Goal: Information Seeking & Learning: Learn about a topic

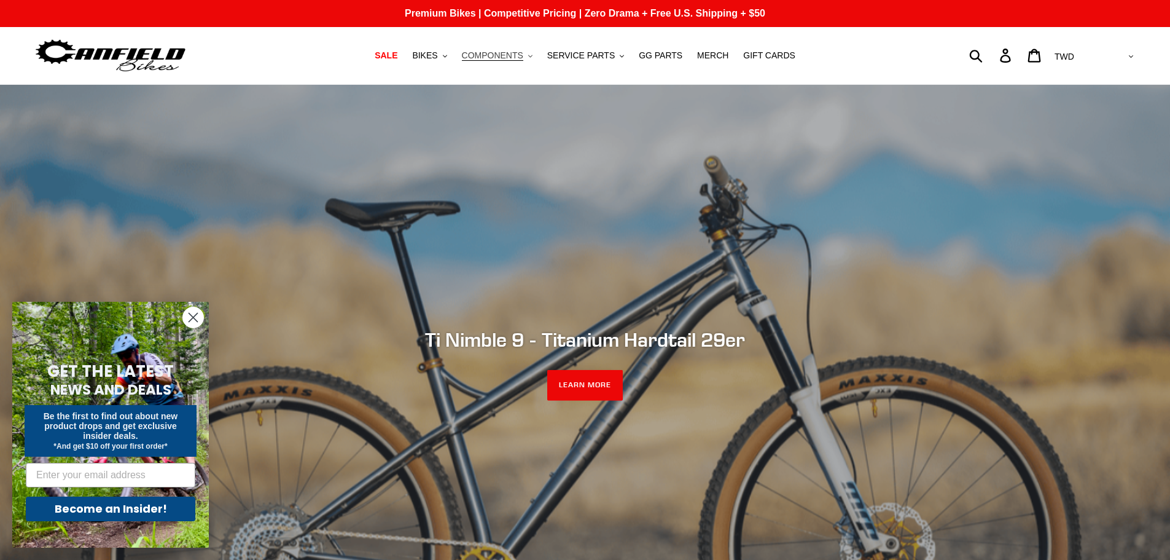
click at [503, 53] on span "COMPONENTS" at bounding box center [492, 55] width 61 height 10
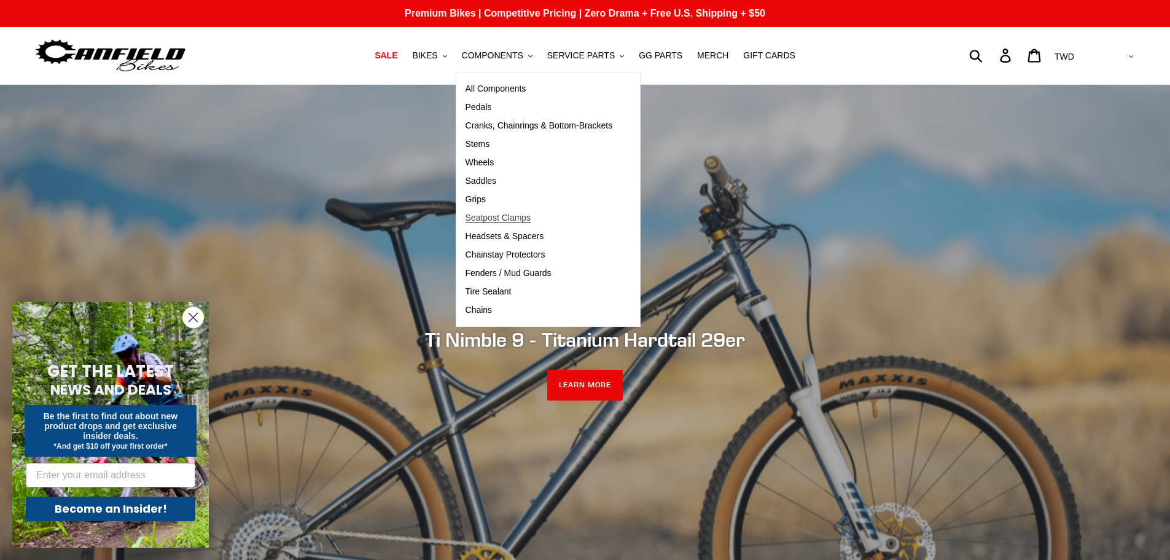
click at [531, 221] on span "Seatpost Clamps" at bounding box center [499, 218] width 66 height 10
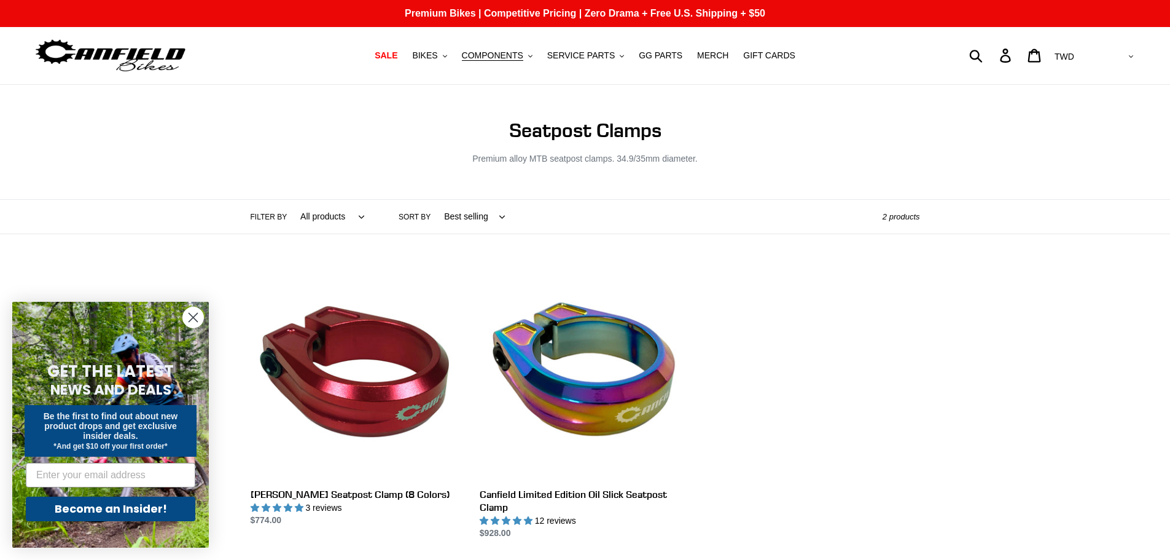
click at [191, 321] on circle "Close dialog" at bounding box center [193, 317] width 20 height 20
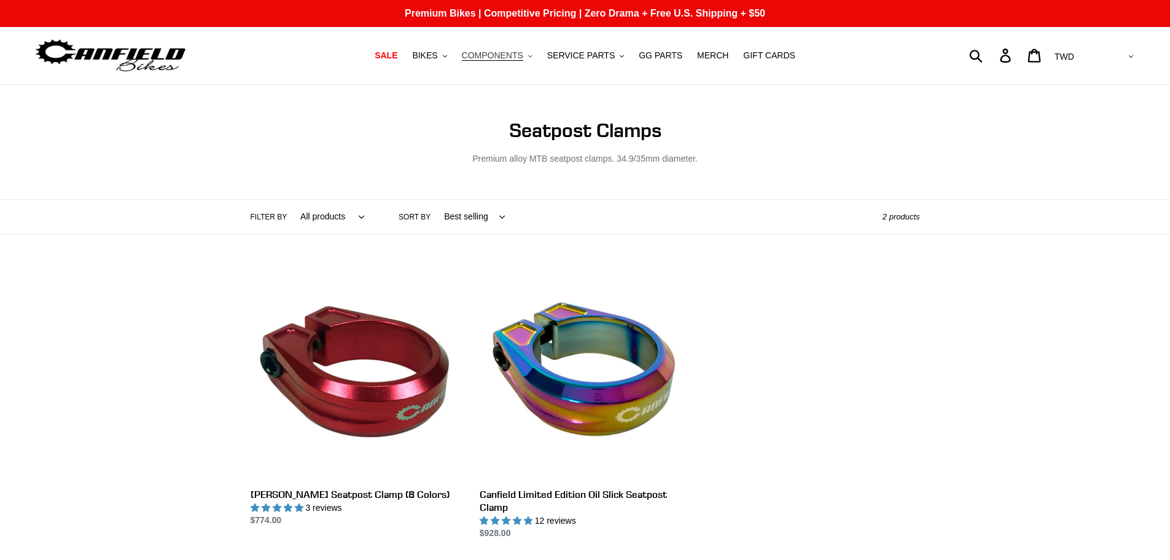
click at [516, 59] on span "COMPONENTS" at bounding box center [492, 55] width 61 height 10
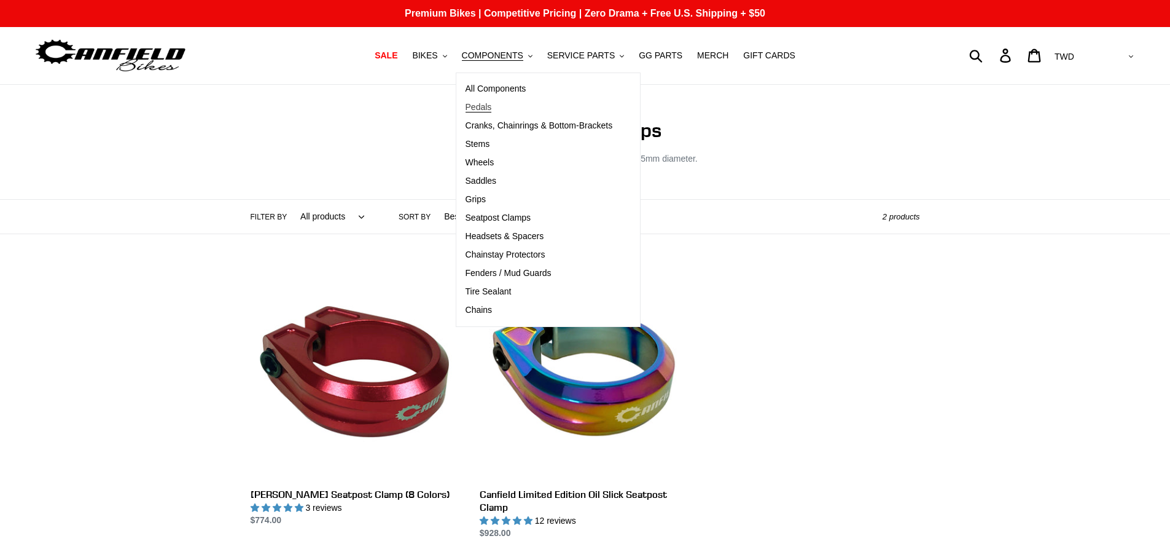
click at [492, 110] on span "Pedals" at bounding box center [479, 107] width 26 height 10
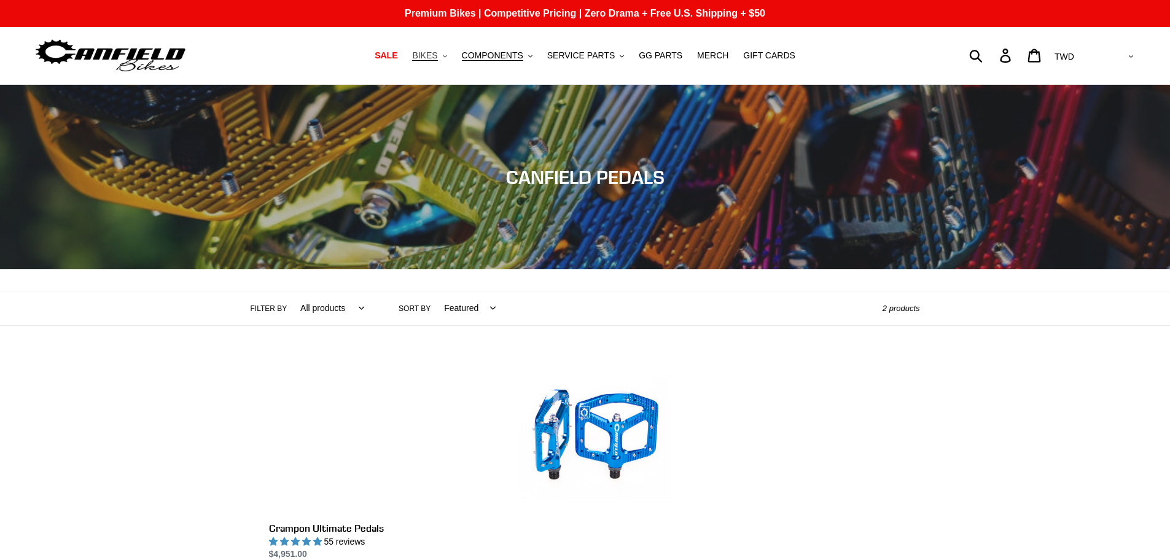
click at [437, 56] on span "BIKES" at bounding box center [424, 55] width 25 height 10
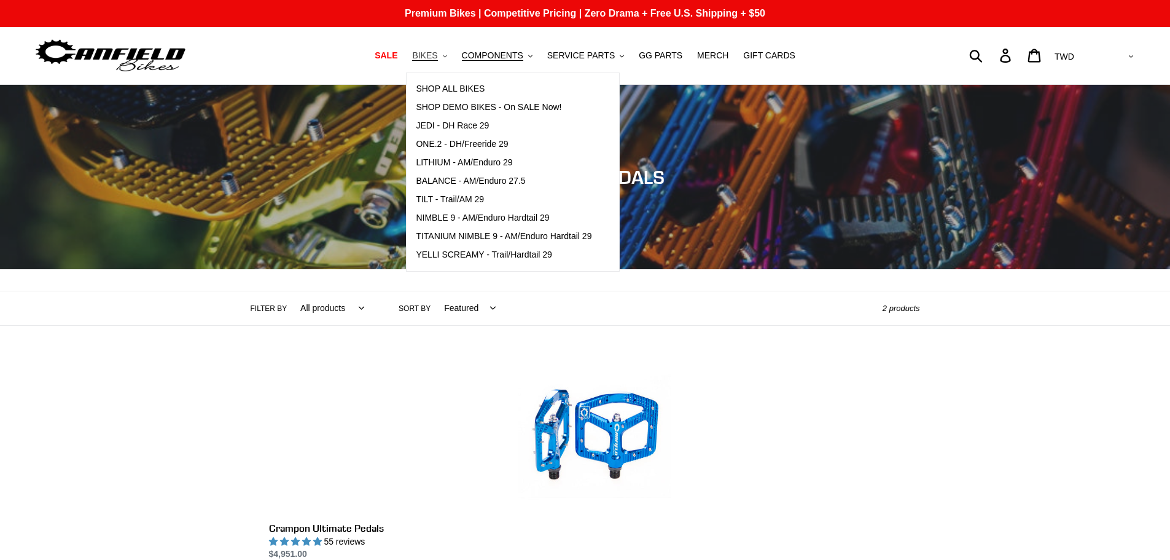
click at [441, 63] on button "BIKES .cls-1{fill:#231f20}" at bounding box center [429, 55] width 47 height 17
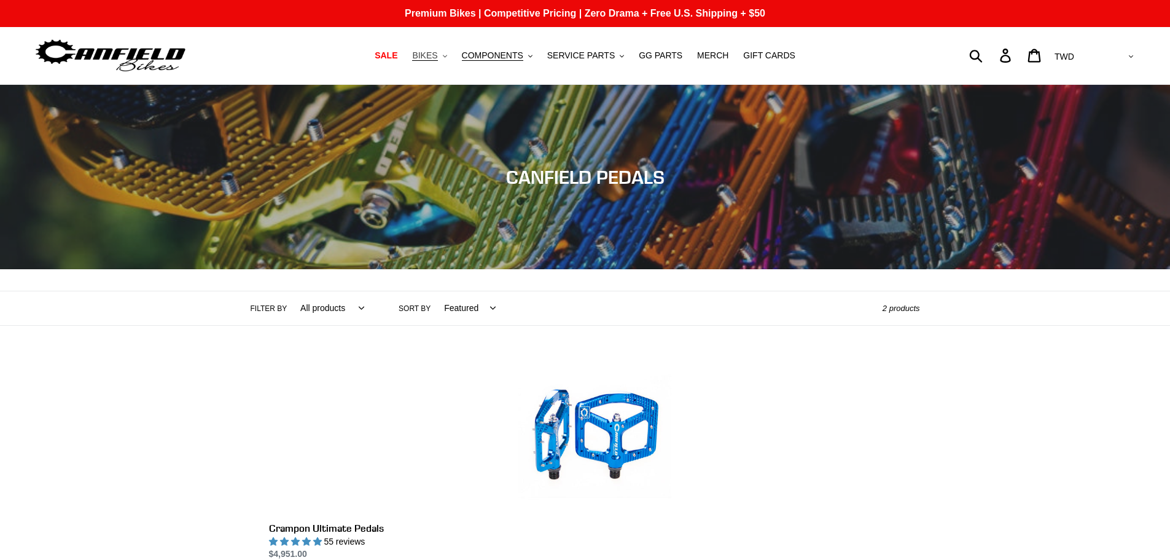
click at [436, 54] on span "BIKES" at bounding box center [424, 55] width 25 height 10
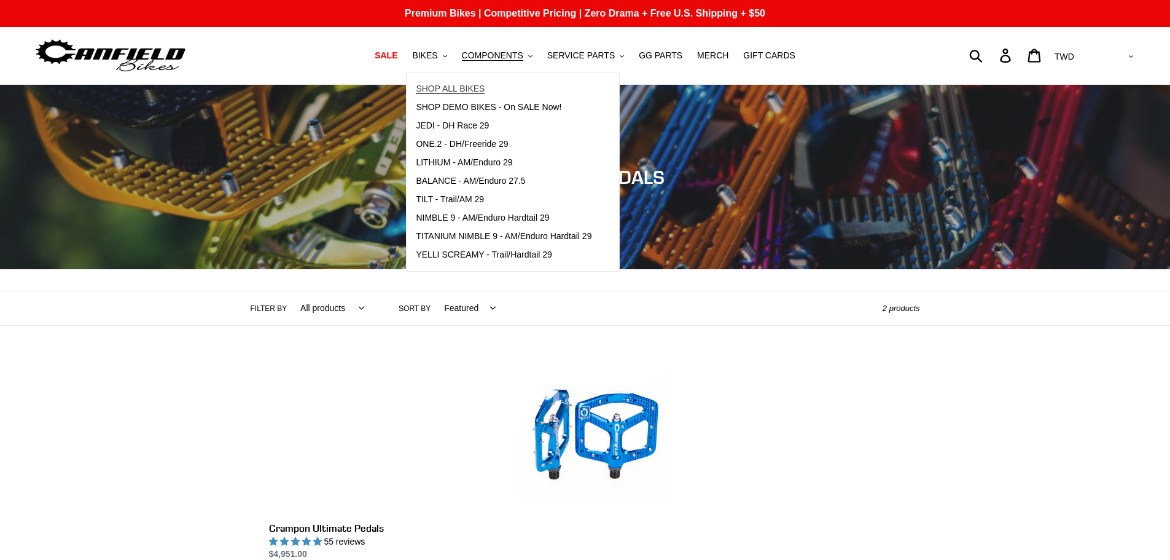
click at [437, 86] on span "SHOP ALL BIKES" at bounding box center [450, 89] width 69 height 10
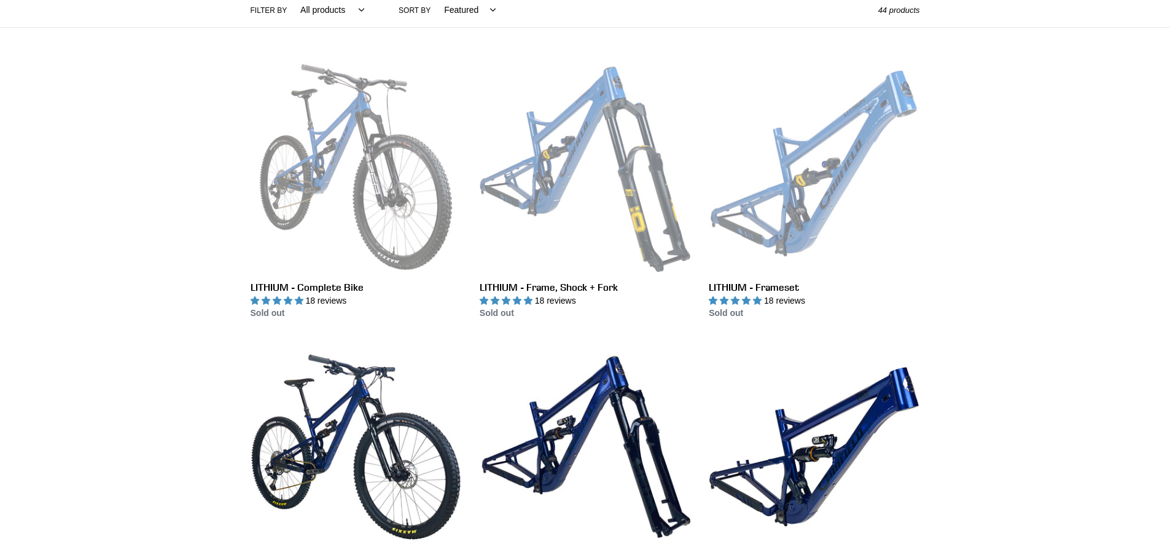
scroll to position [307, 0]
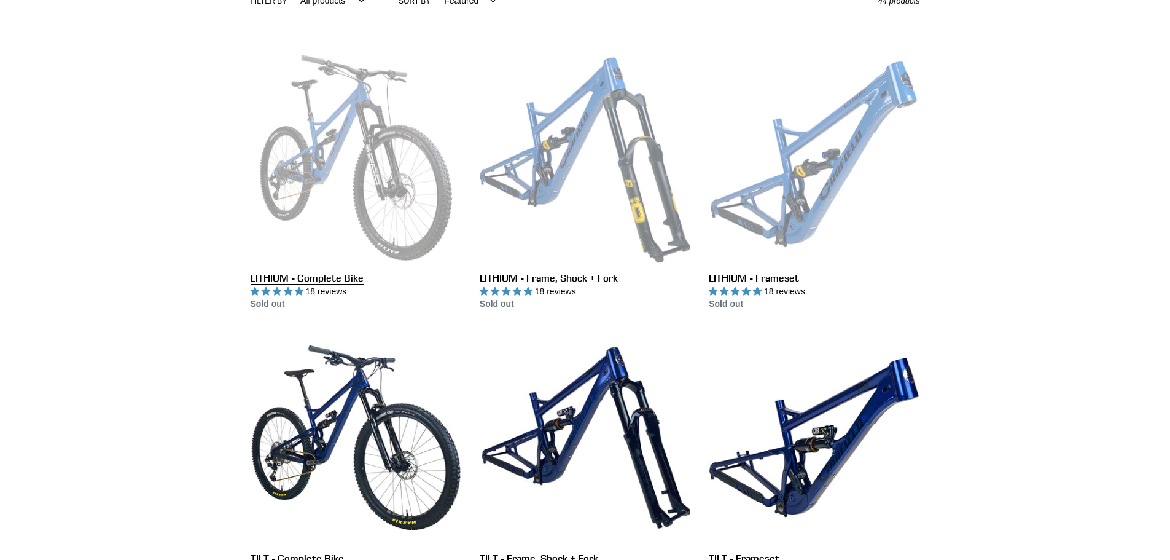
click at [309, 159] on link "LITHIUM - Complete Bike" at bounding box center [356, 181] width 211 height 259
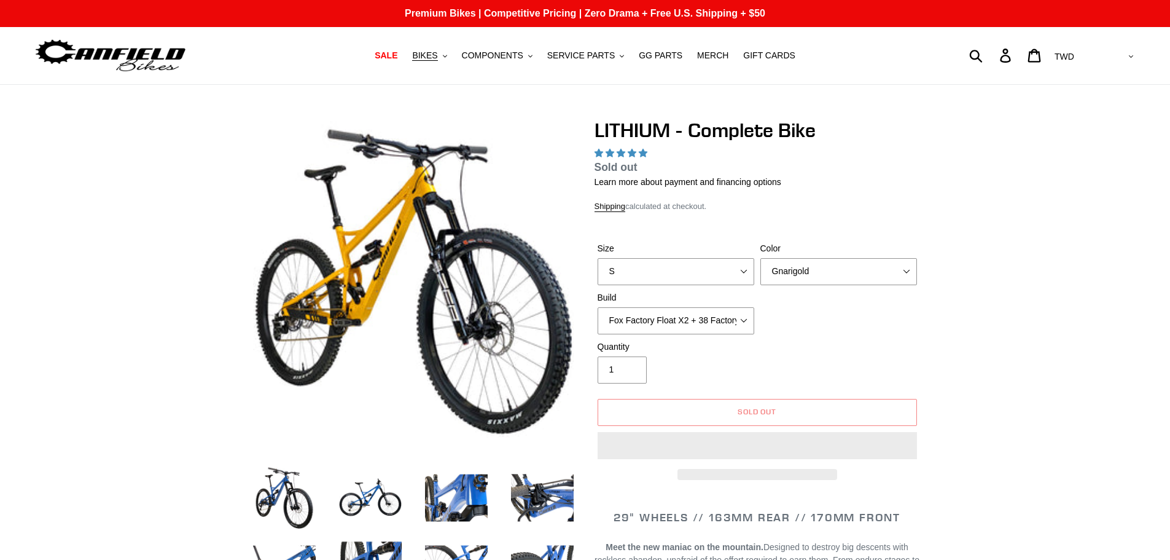
select select "highest-rating"
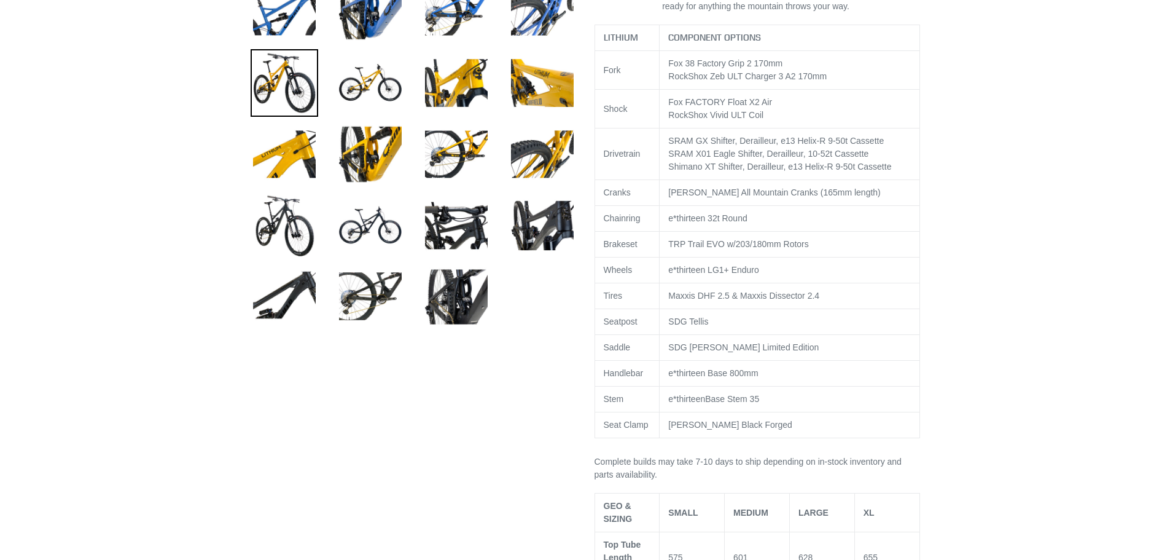
scroll to position [553, 0]
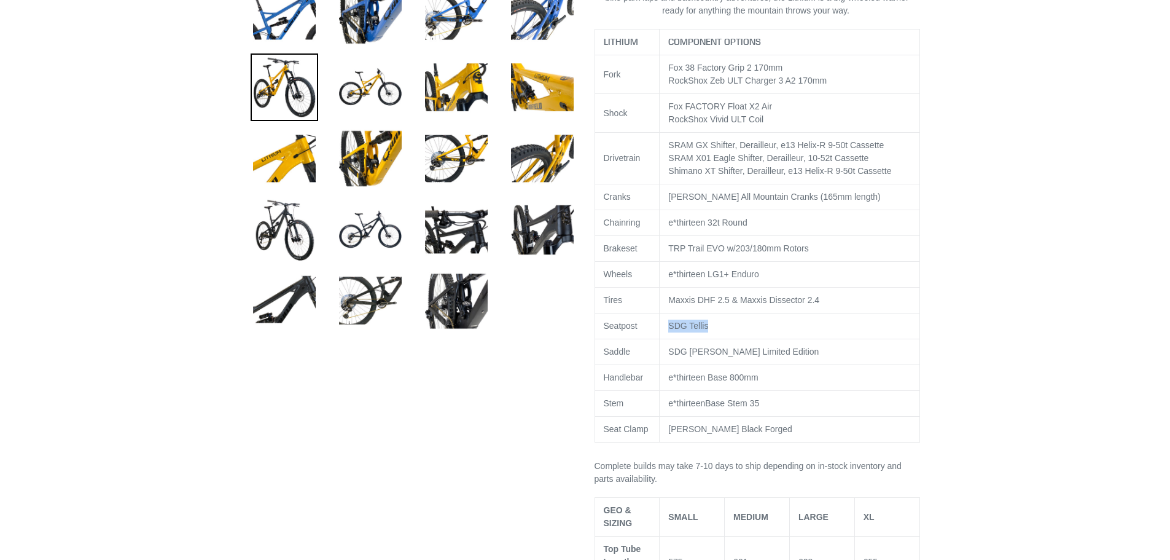
drag, startPoint x: 696, startPoint y: 327, endPoint x: 642, endPoint y: 327, distance: 53.5
click at [642, 327] on tr "Seatpost SDG Tellis" at bounding box center [757, 326] width 325 height 26
click at [744, 334] on td "SDG Tellis" at bounding box center [790, 326] width 260 height 26
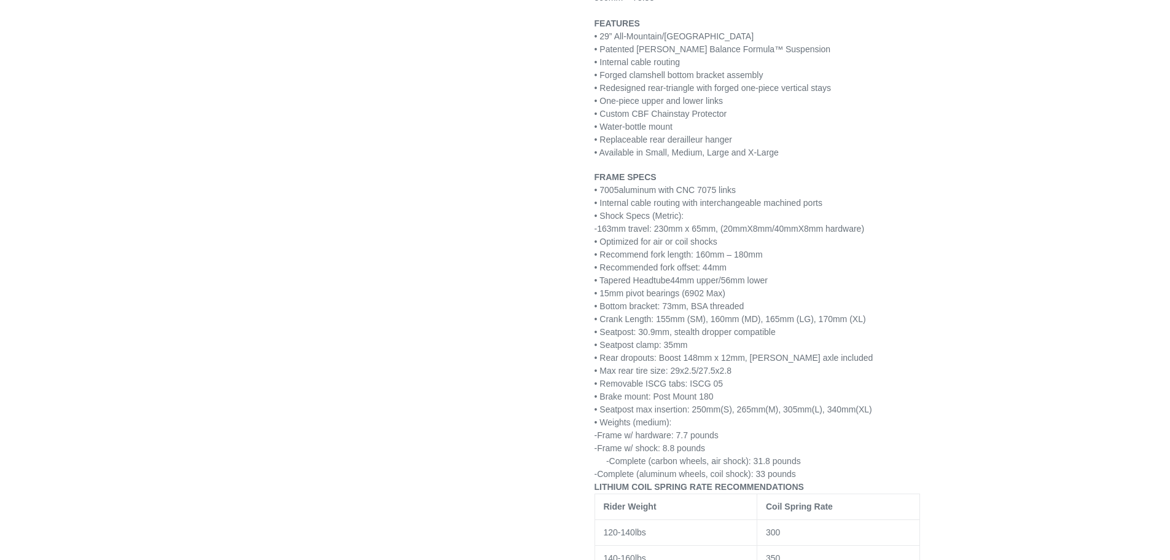
scroll to position [1843, 0]
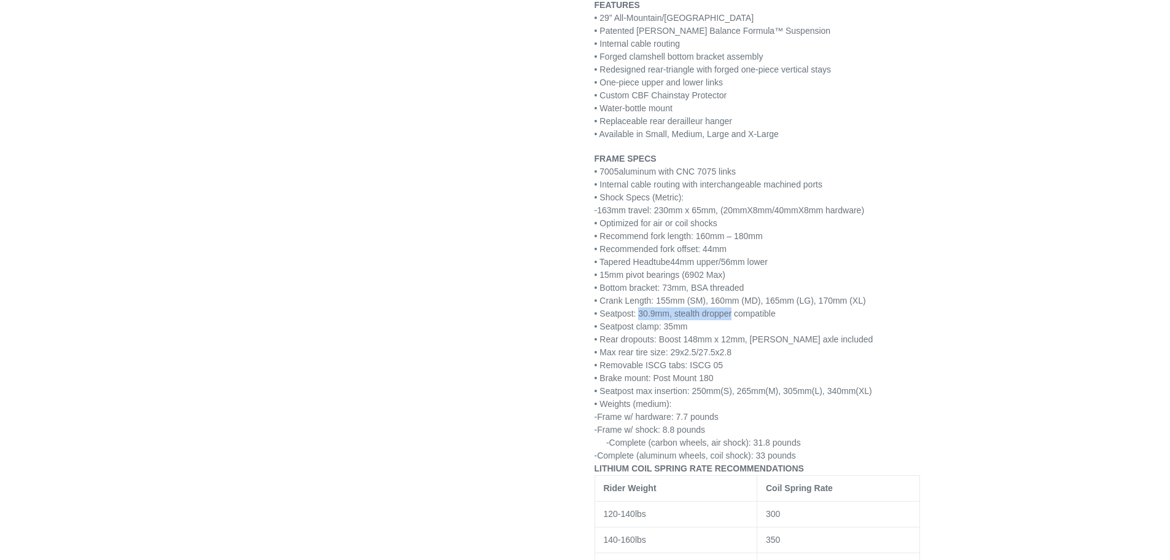
drag, startPoint x: 639, startPoint y: 300, endPoint x: 800, endPoint y: 315, distance: 161.6
click at [749, 307] on p "FRAME SPECS • 7005 aluminum with CNC 7075 links • Internal cable routing with i…" at bounding box center [758, 307] width 326 height 310
click at [808, 321] on p "FRAME SPECS • 7005 aluminum with CNC 7075 links • Internal cable routing with i…" at bounding box center [758, 307] width 326 height 310
click at [796, 298] on p "FRAME SPECS • 7005 aluminum with CNC 7075 links • Internal cable routing with i…" at bounding box center [758, 307] width 326 height 310
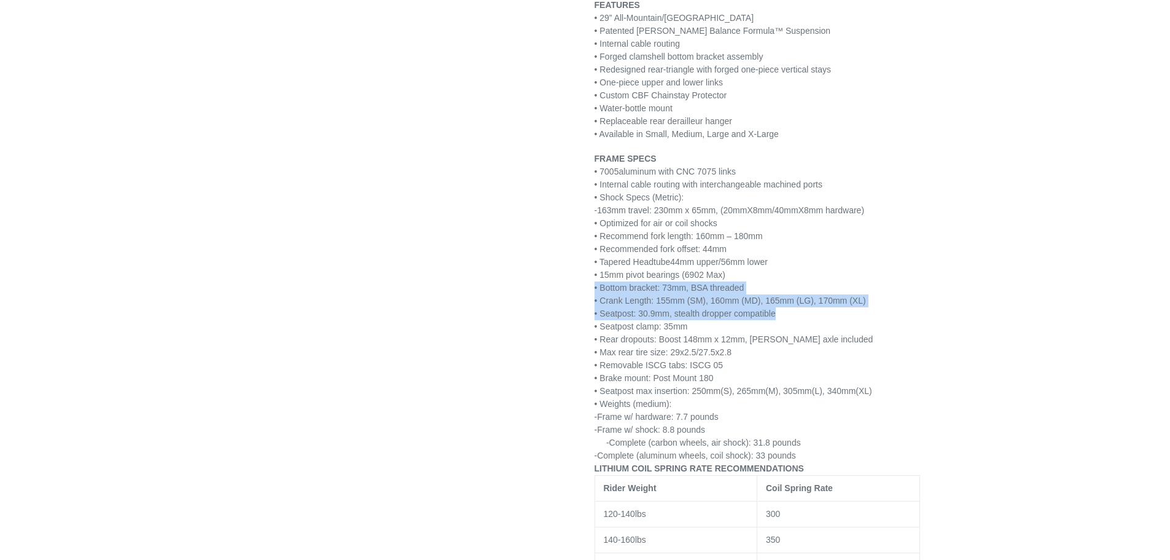
drag, startPoint x: 786, startPoint y: 298, endPoint x: 578, endPoint y: 277, distance: 209.3
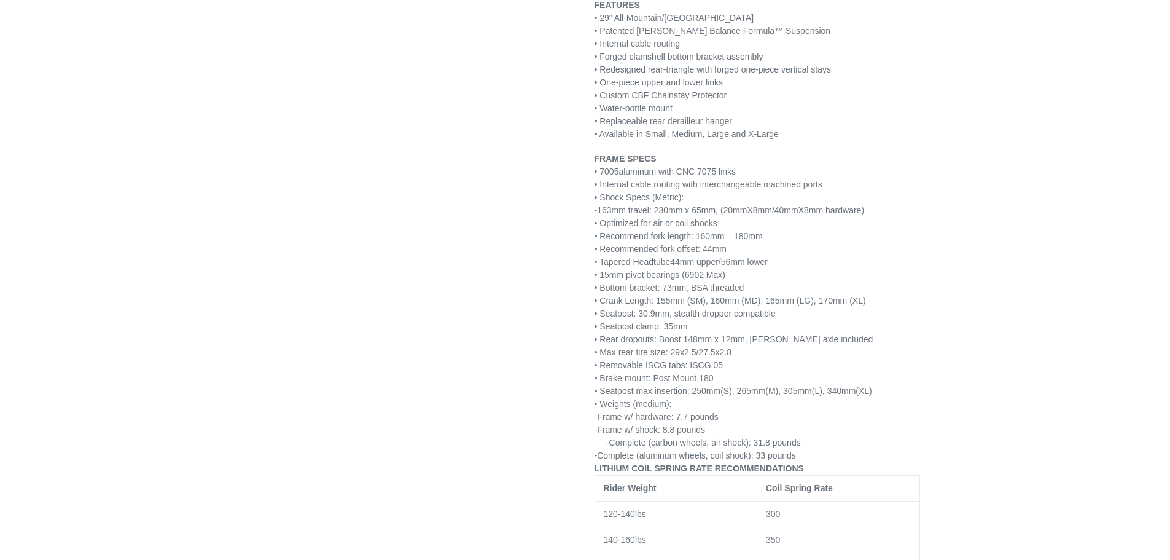
drag, startPoint x: 724, startPoint y: 374, endPoint x: 786, endPoint y: 383, distance: 62.1
click at [779, 380] on p "FRAME SPECS • 7005 aluminum with CNC 7075 links • Internal cable routing with i…" at bounding box center [758, 307] width 326 height 310
click at [840, 440] on p "FRAME SPECS • 7005 aluminum with CNC 7075 links • Internal cable routing with i…" at bounding box center [758, 307] width 326 height 310
drag, startPoint x: 810, startPoint y: 381, endPoint x: 747, endPoint y: 382, distance: 62.7
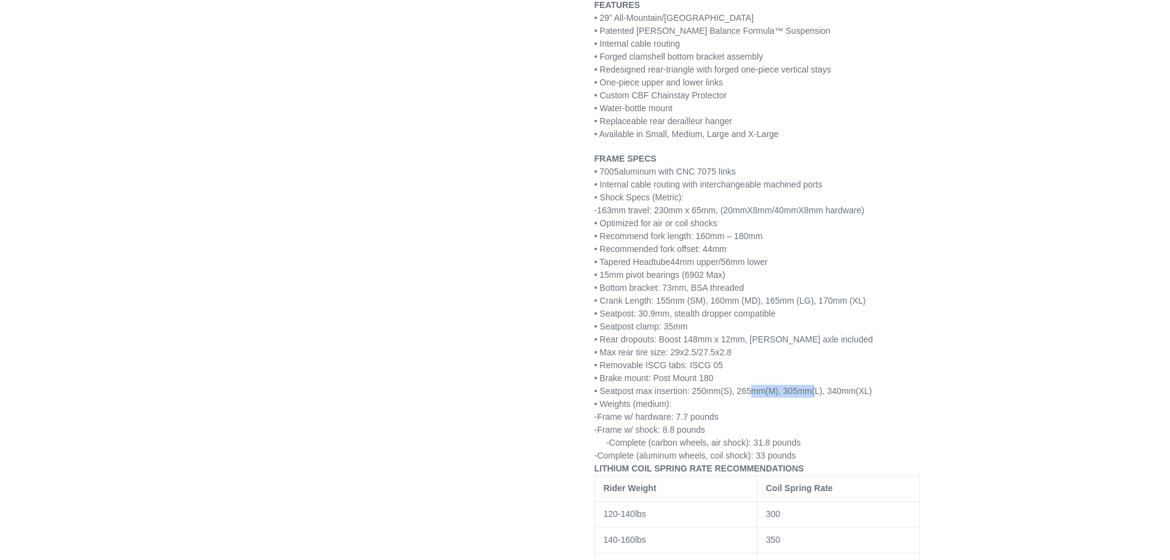
click at [747, 382] on p "FRAME SPECS • 7005 aluminum with CNC 7075 links • Internal cable routing with i…" at bounding box center [758, 307] width 326 height 310
click at [831, 436] on p "FRAME SPECS • 7005 aluminum with CNC 7075 links • Internal cable routing with i…" at bounding box center [758, 307] width 326 height 310
drag, startPoint x: 764, startPoint y: 377, endPoint x: 731, endPoint y: 379, distance: 33.2
click at [731, 379] on p "FRAME SPECS • 7005 aluminum with CNC 7075 links • Internal cable routing with i…" at bounding box center [758, 307] width 326 height 310
click at [797, 416] on p "FRAME SPECS • 7005 aluminum with CNC 7075 links • Internal cable routing with i…" at bounding box center [758, 307] width 326 height 310
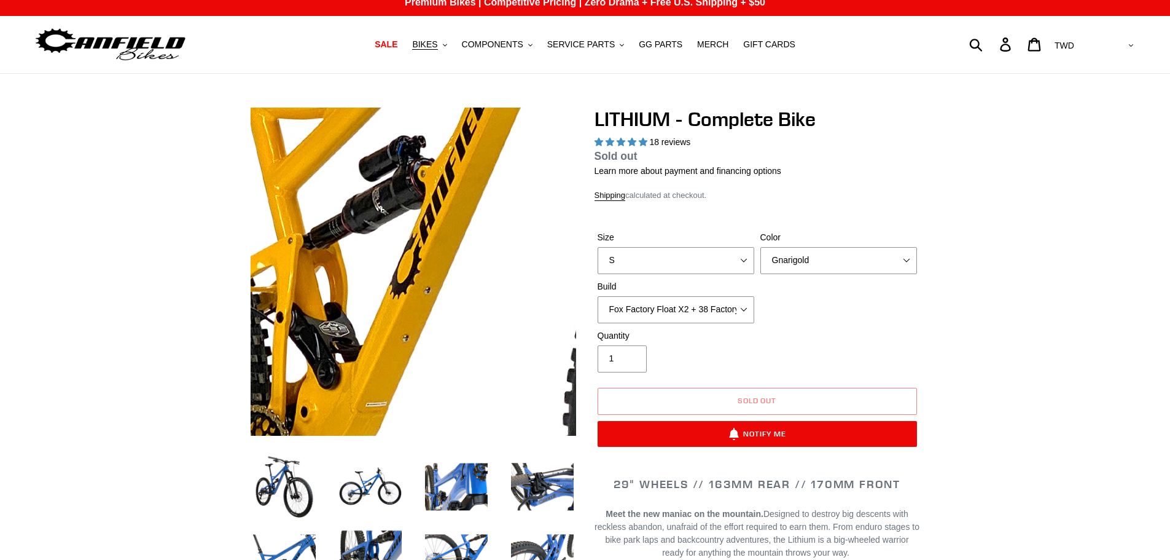
scroll to position [0, 0]
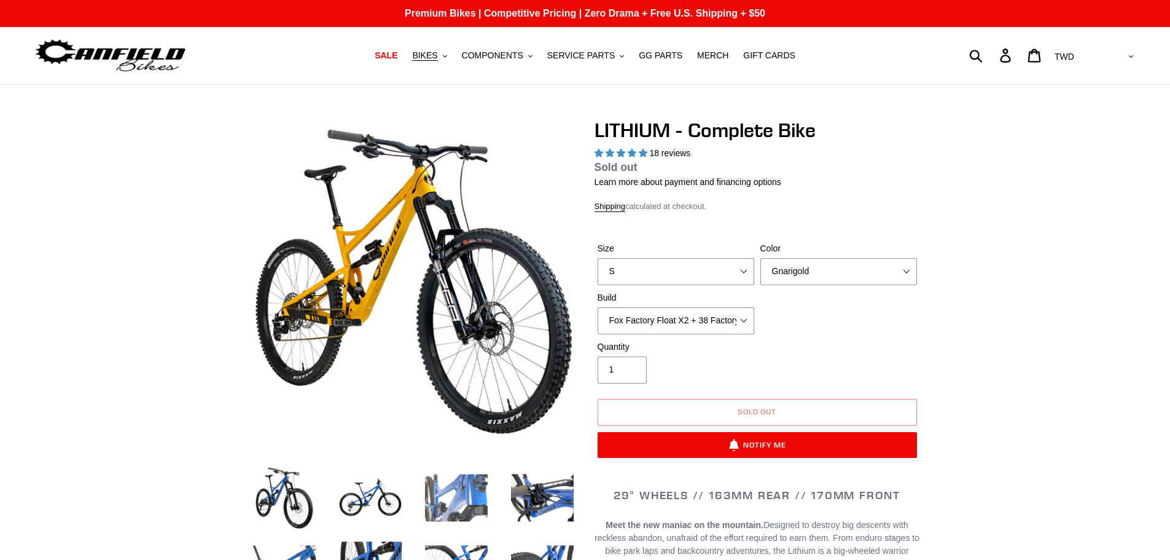
click at [470, 486] on img at bounding box center [457, 498] width 68 height 68
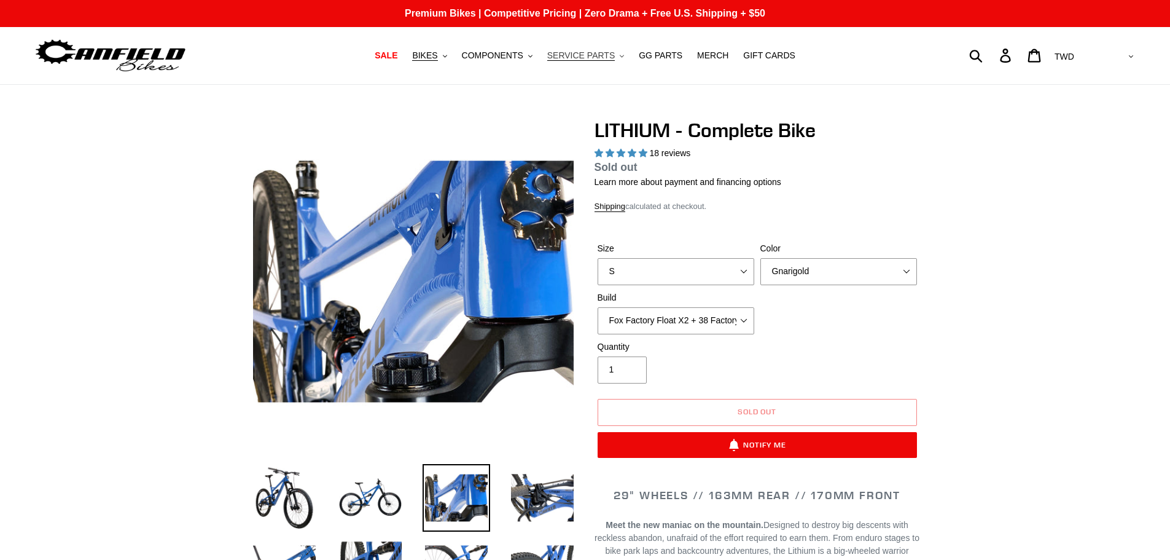
click at [600, 61] on span "SERVICE PARTS" at bounding box center [581, 55] width 68 height 10
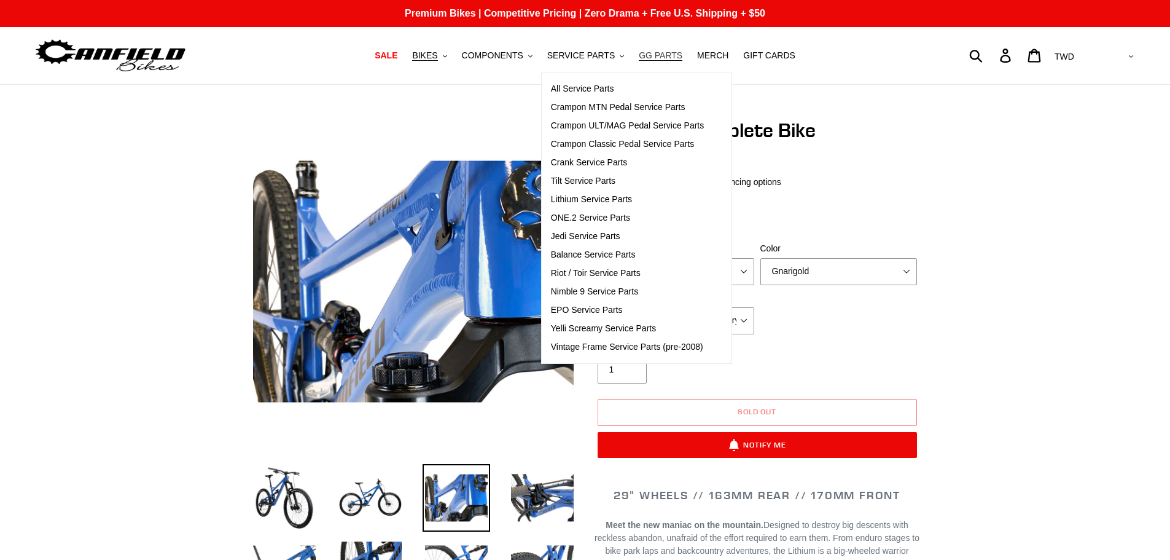
click at [652, 50] on span "GG PARTS" at bounding box center [661, 55] width 44 height 10
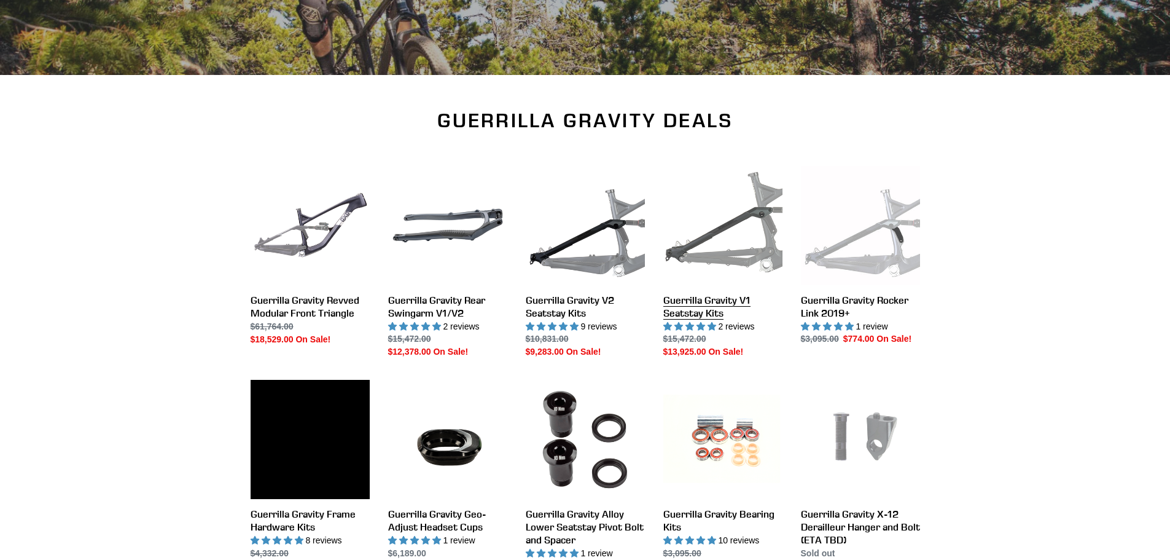
scroll to position [307, 0]
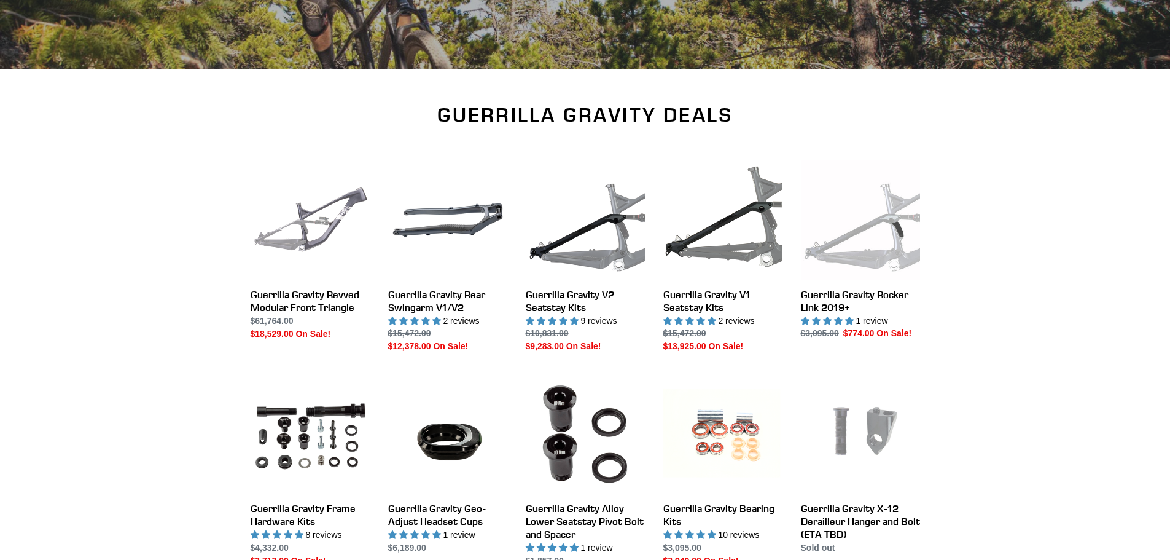
click at [327, 234] on link "Guerrilla Gravity Revved Modular Front Triangle" at bounding box center [310, 250] width 119 height 180
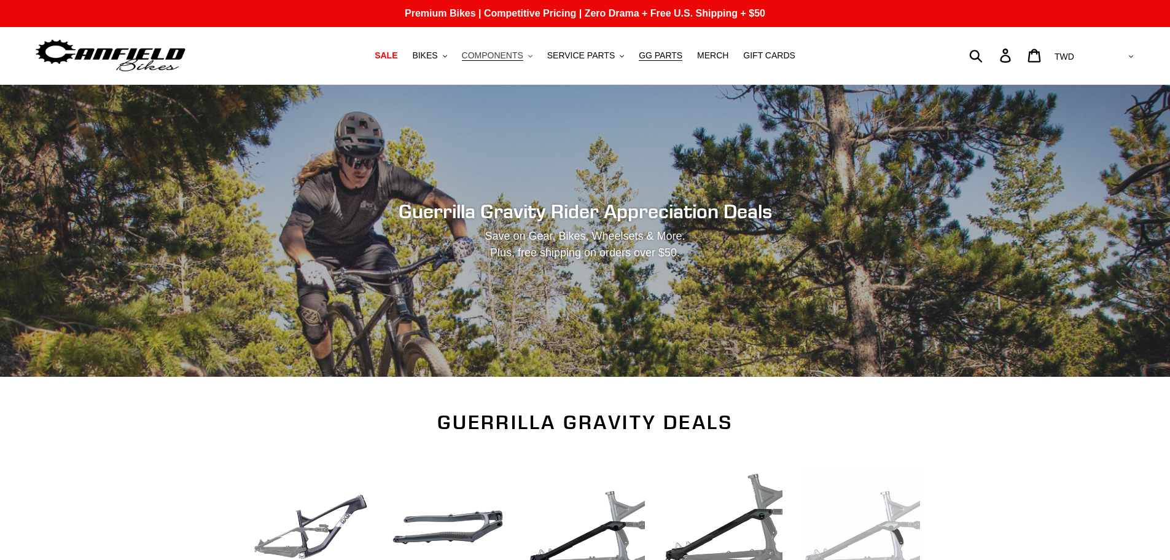
click at [493, 52] on span "COMPONENTS" at bounding box center [492, 55] width 61 height 10
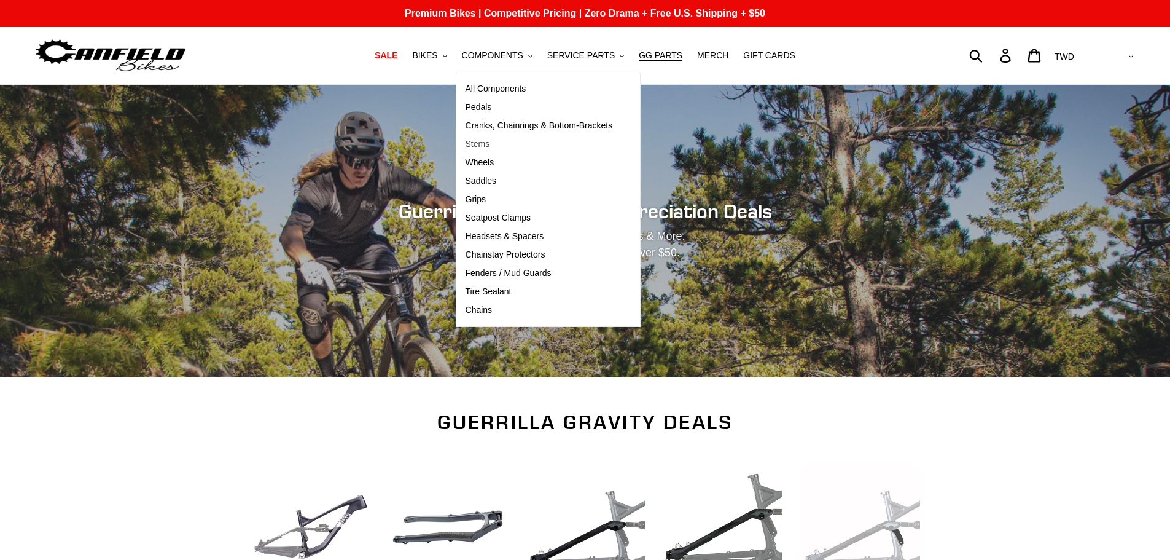
click at [489, 145] on span "Stems" at bounding box center [478, 144] width 25 height 10
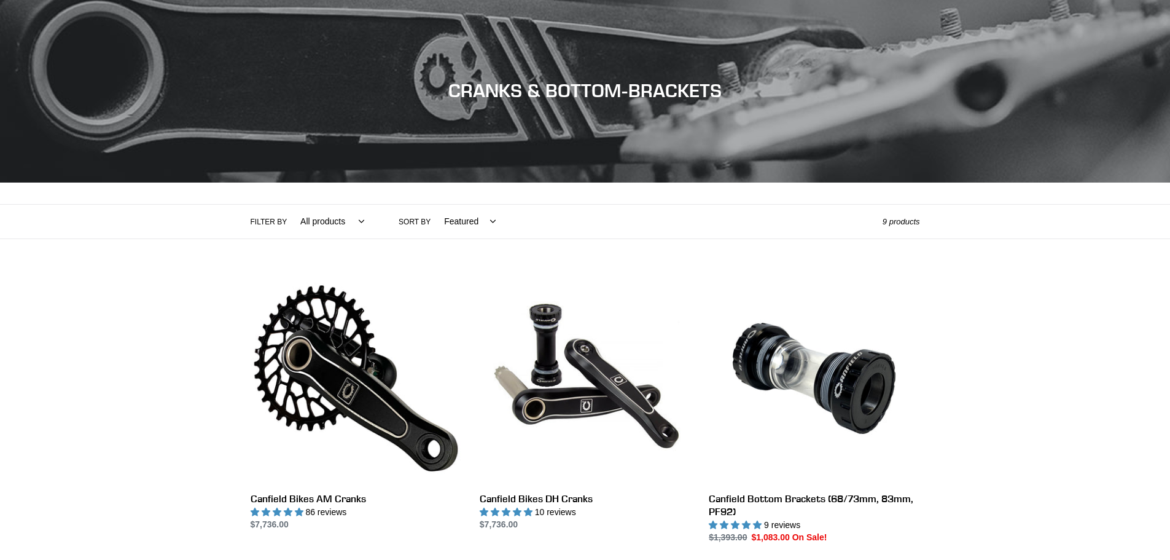
scroll to position [61, 0]
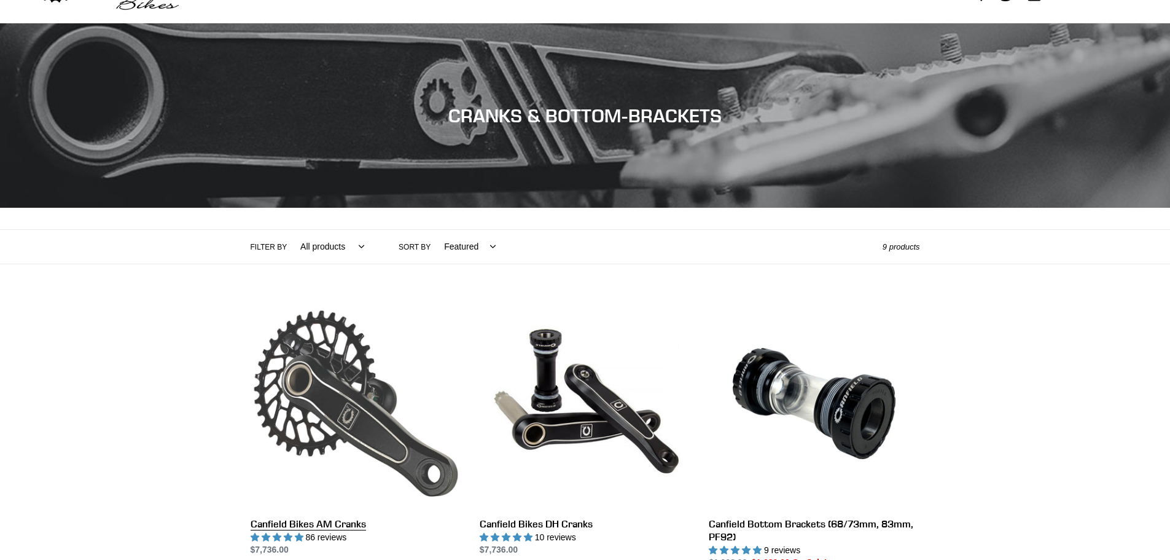
click at [336, 413] on link "Canfield Bikes AM Cranks" at bounding box center [356, 427] width 211 height 259
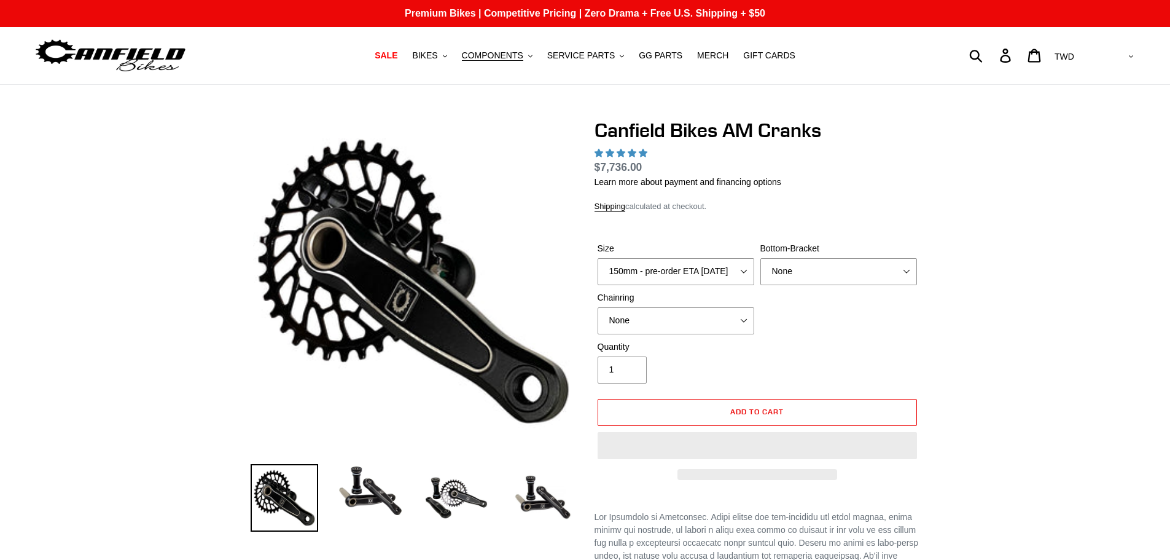
select select "highest-rating"
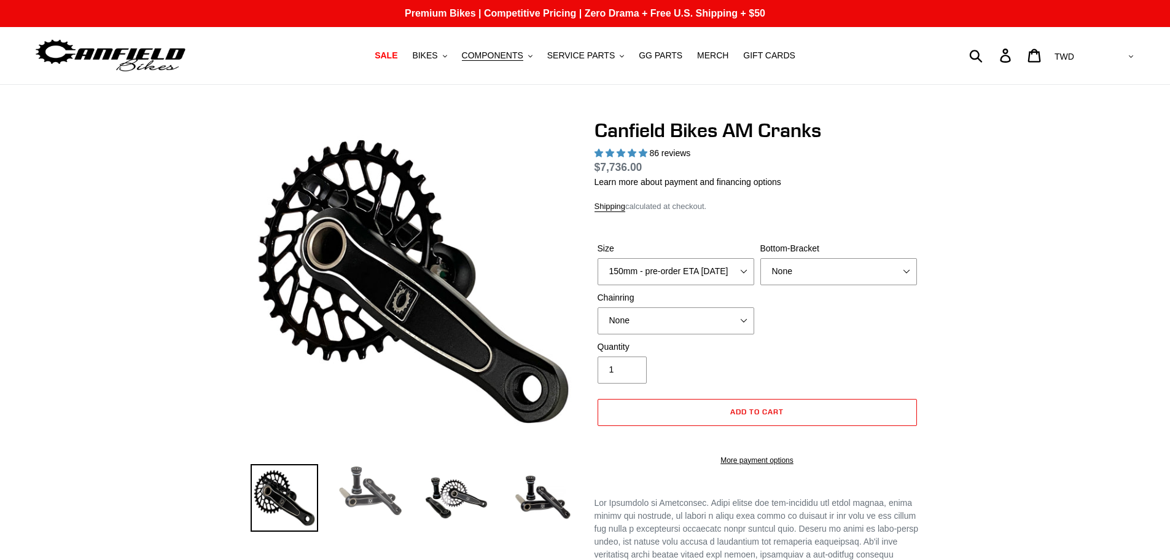
click at [370, 495] on img at bounding box center [371, 491] width 68 height 54
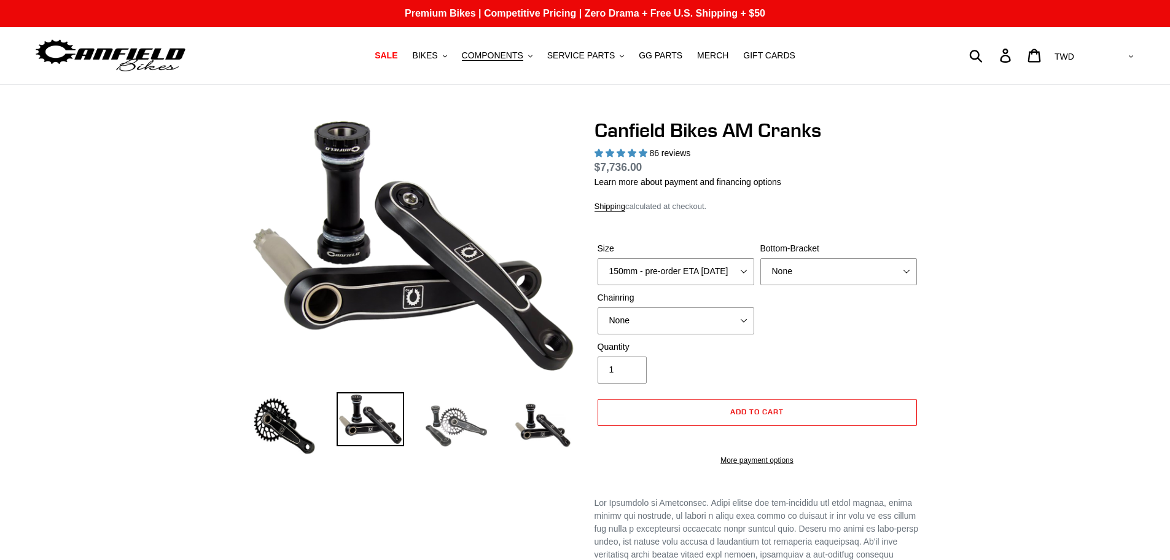
click at [464, 443] on img at bounding box center [457, 426] width 68 height 68
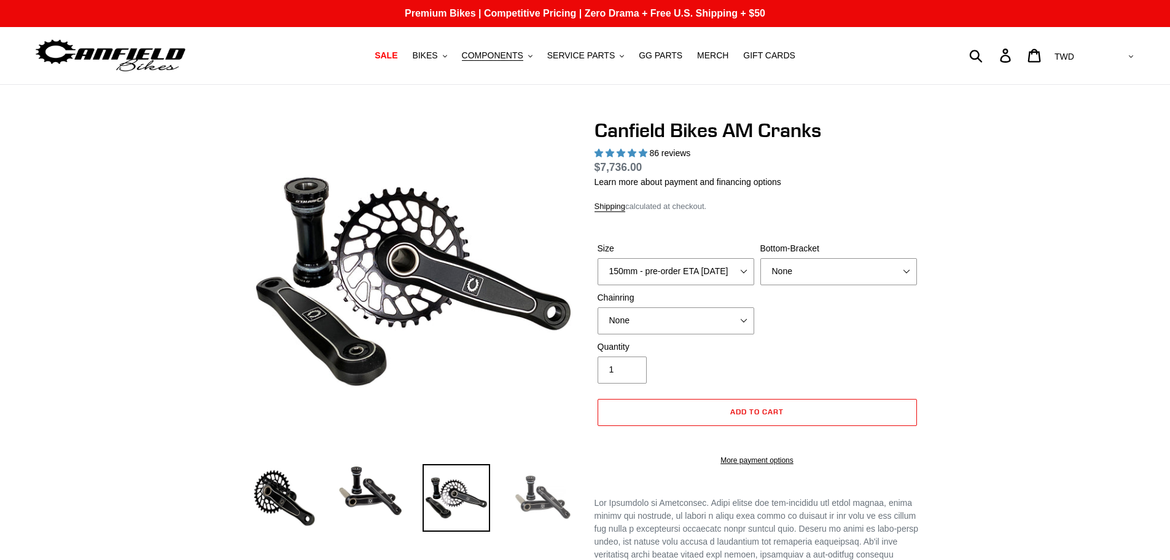
click at [550, 497] on img at bounding box center [543, 498] width 68 height 68
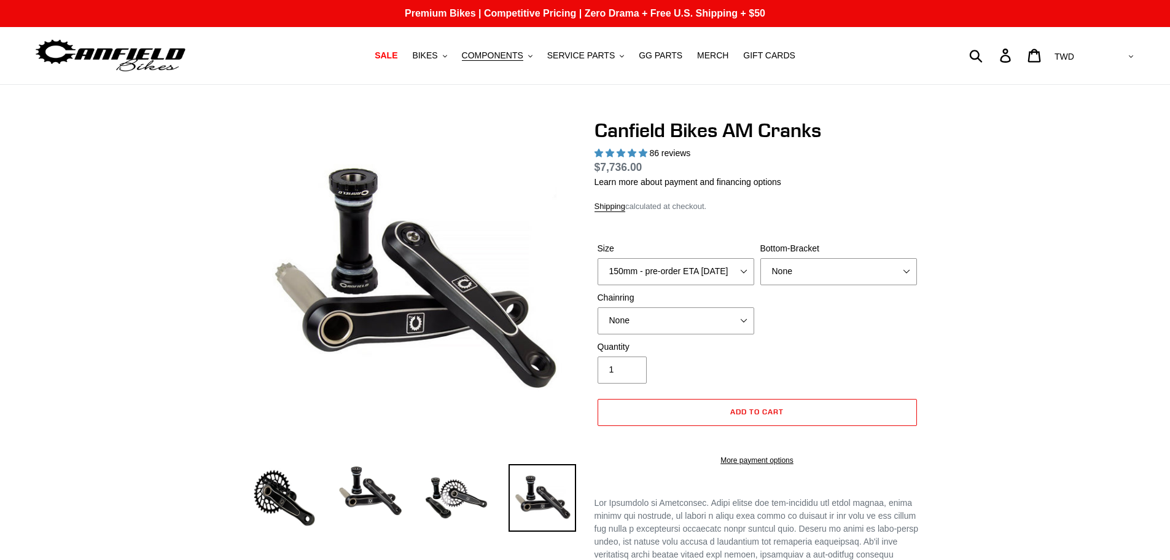
click at [248, 500] on li at bounding box center [275, 500] width 86 height 71
click at [259, 497] on img at bounding box center [285, 498] width 68 height 68
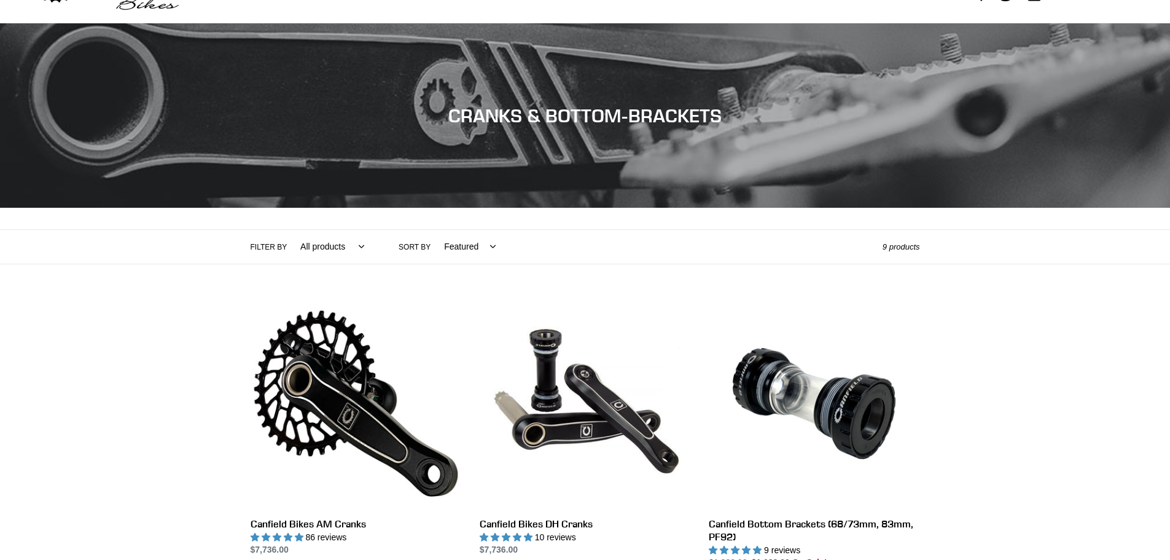
click at [335, 251] on select "All products Components Cranks" at bounding box center [329, 247] width 80 height 34
click at [326, 243] on select "All products Components Cranks" at bounding box center [329, 247] width 80 height 34
click at [316, 248] on select "All products Components Cranks" at bounding box center [329, 247] width 80 height 34
select select "/collections/cranks-chainrings/components"
click at [289, 230] on select "All products Components Cranks" at bounding box center [329, 247] width 80 height 34
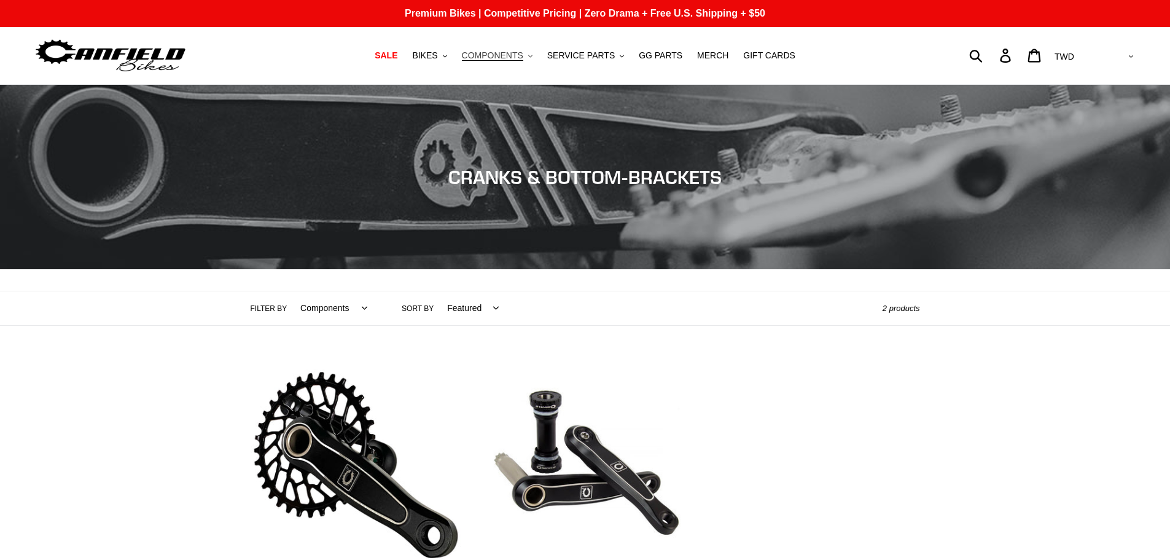
click at [498, 50] on span "COMPONENTS" at bounding box center [492, 55] width 61 height 10
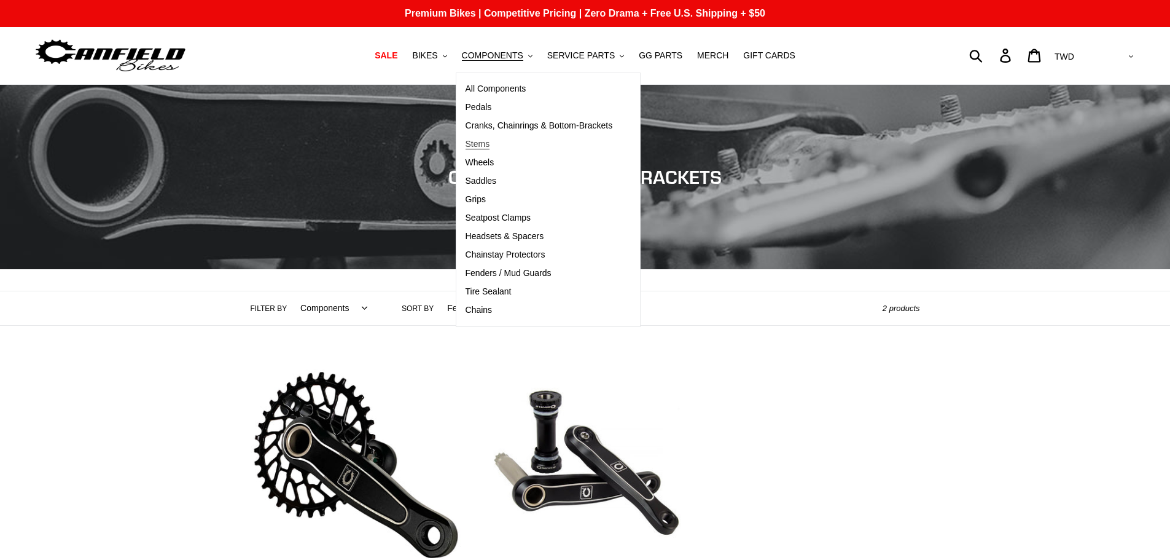
click at [490, 144] on span "Stems" at bounding box center [478, 144] width 25 height 10
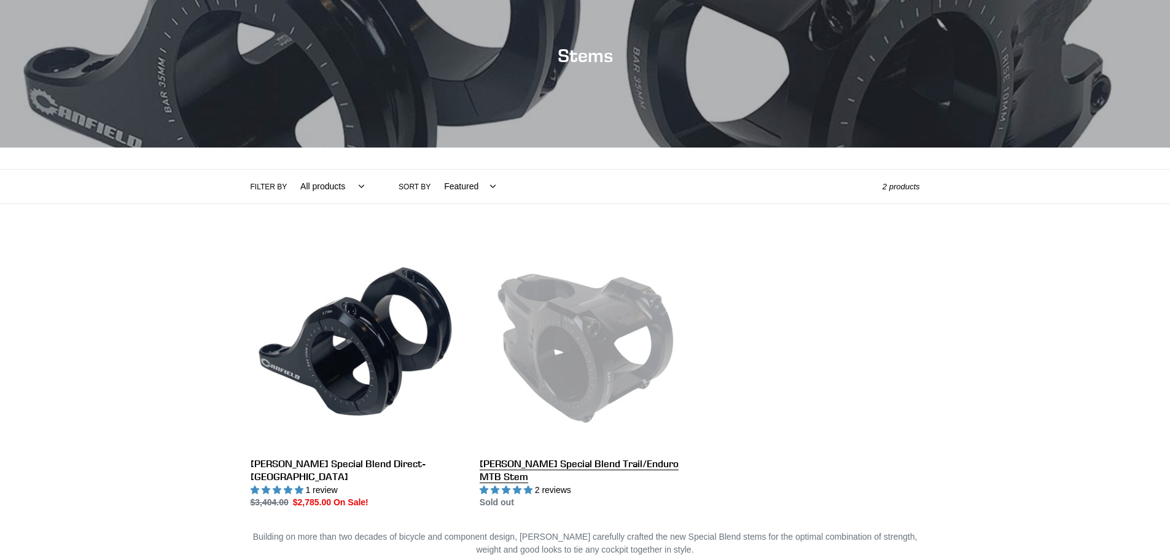
scroll to position [123, 0]
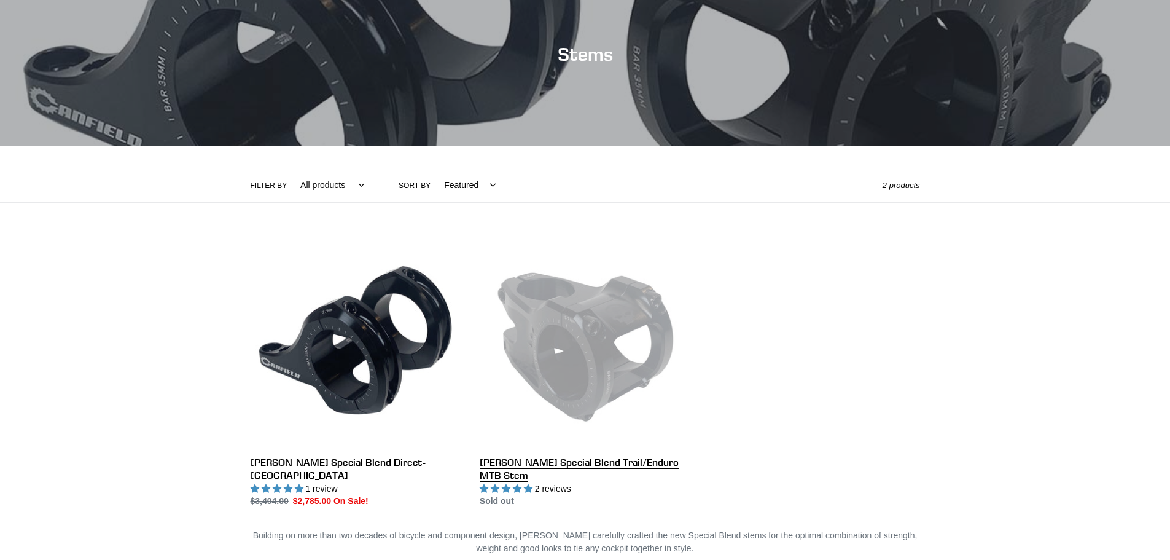
click at [602, 366] on link "Canfield Special Blend Trail/Enduro MTB Stem" at bounding box center [585, 373] width 211 height 272
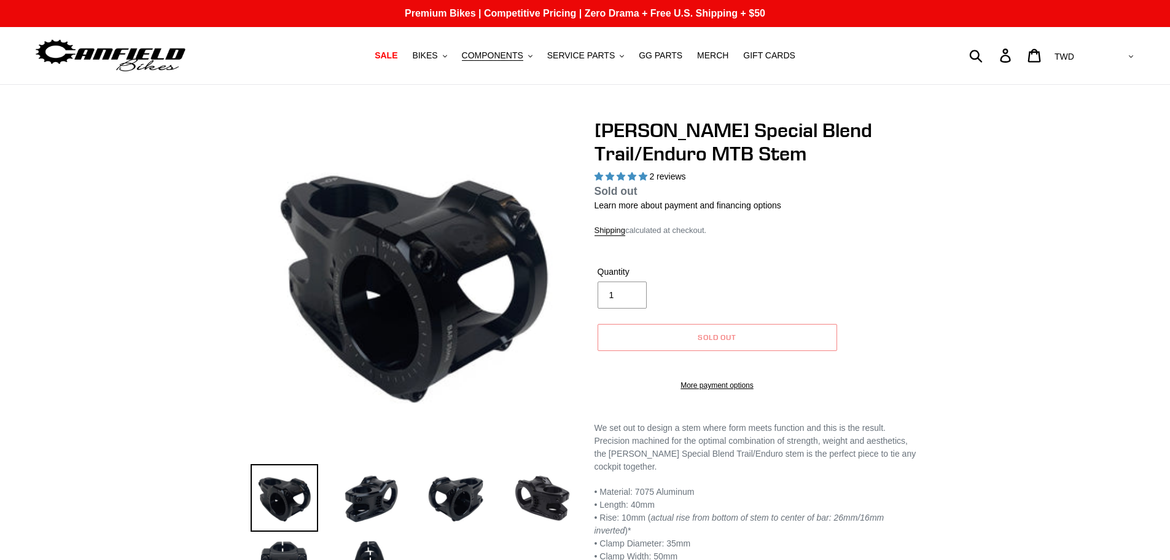
select select "highest-rating"
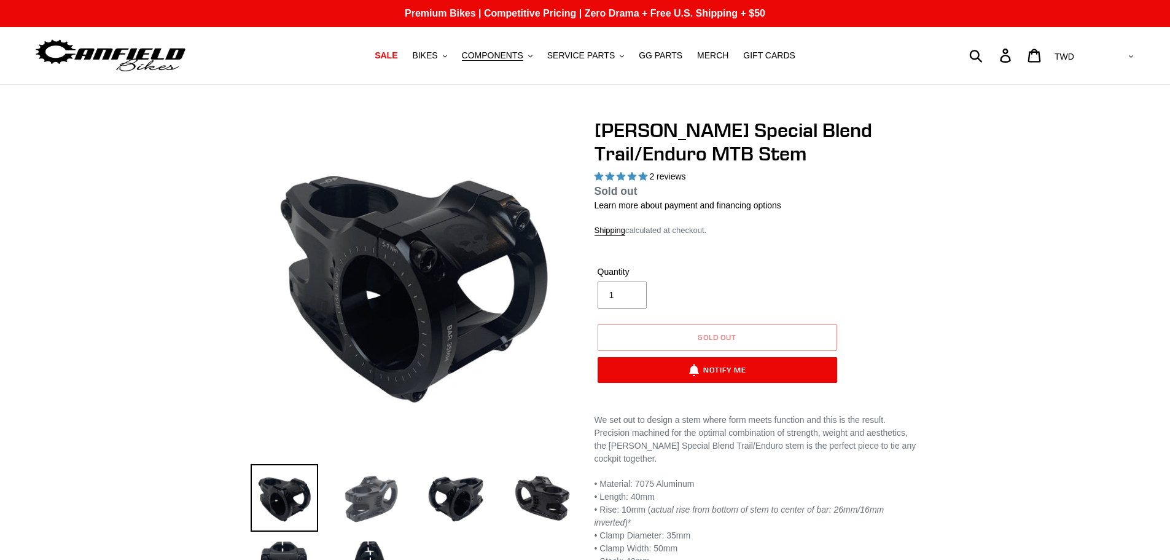
click at [379, 506] on img at bounding box center [371, 498] width 68 height 68
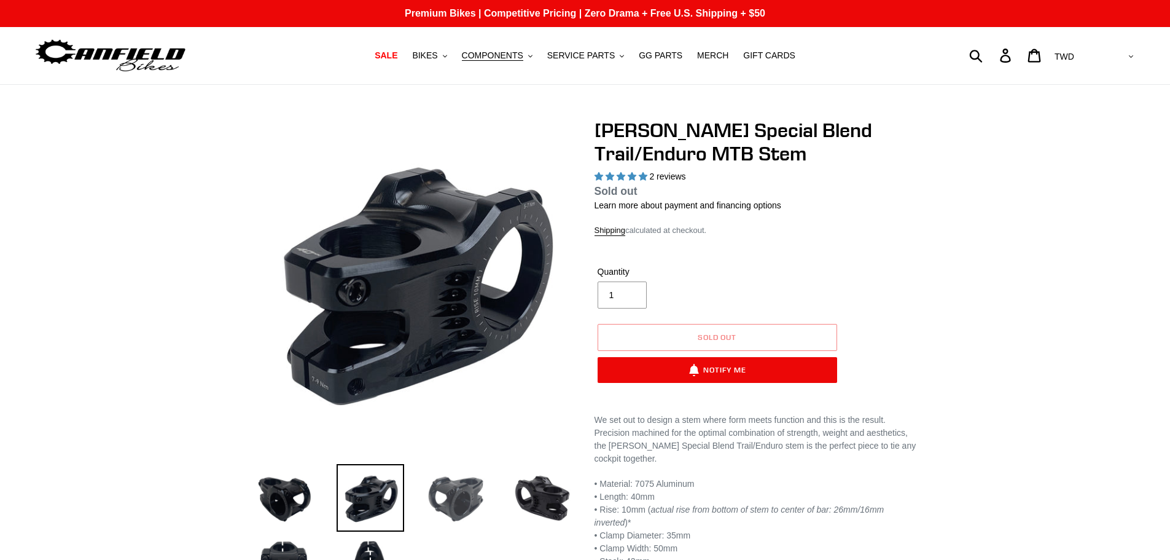
click at [433, 496] on img at bounding box center [457, 498] width 68 height 68
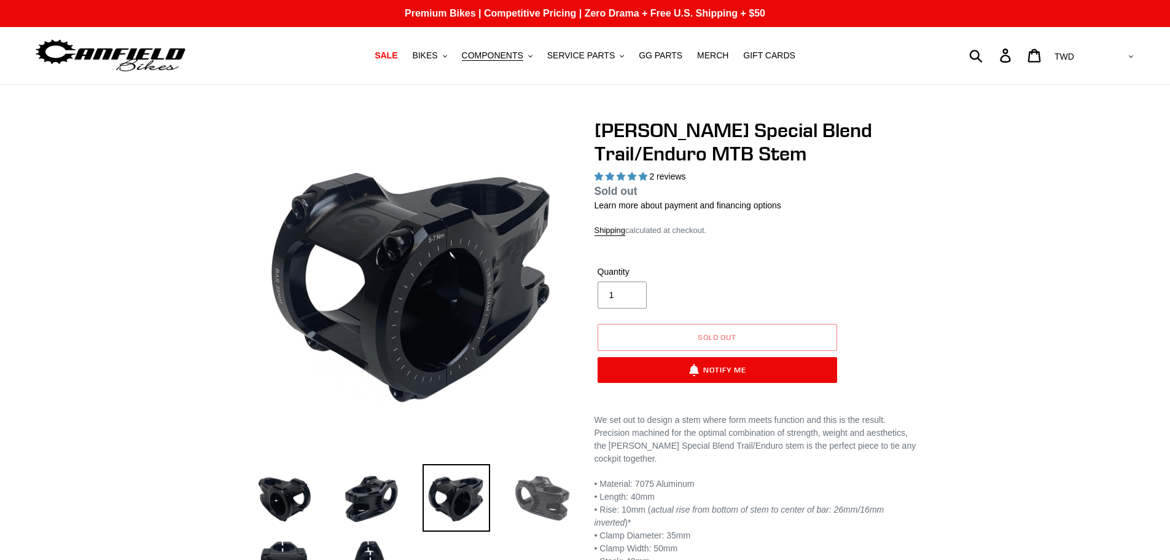
click at [551, 490] on img at bounding box center [543, 498] width 68 height 68
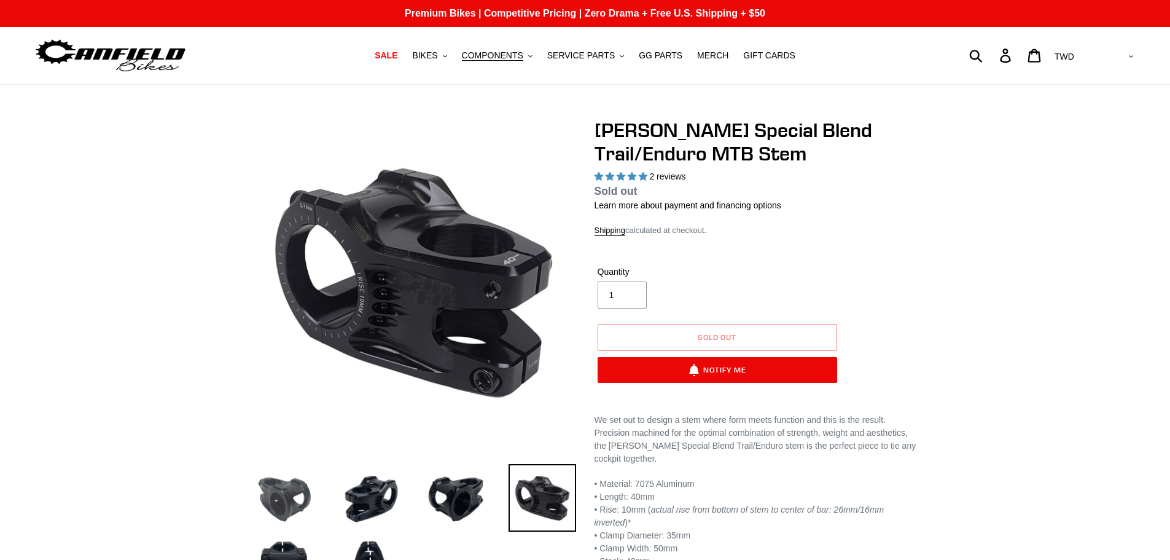
click at [302, 501] on img at bounding box center [285, 498] width 68 height 68
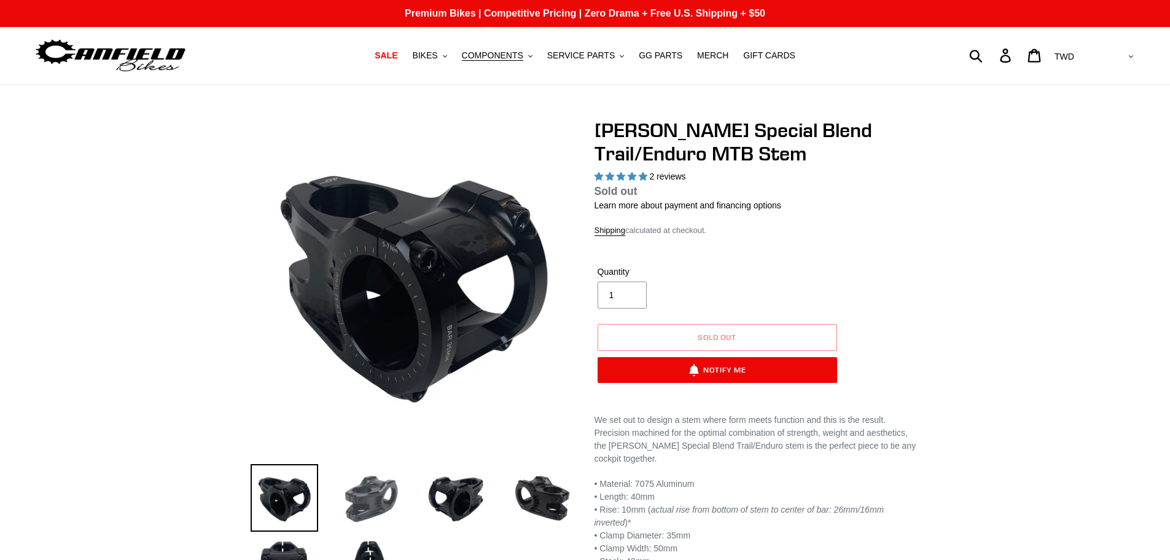
click at [359, 505] on img at bounding box center [371, 498] width 68 height 68
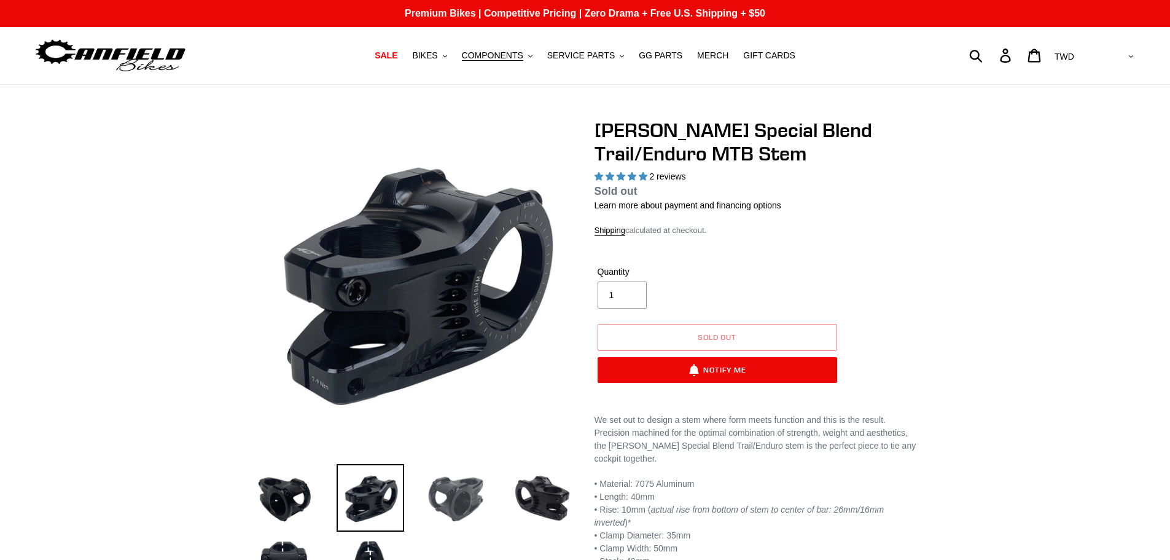
click at [434, 501] on img at bounding box center [457, 498] width 68 height 68
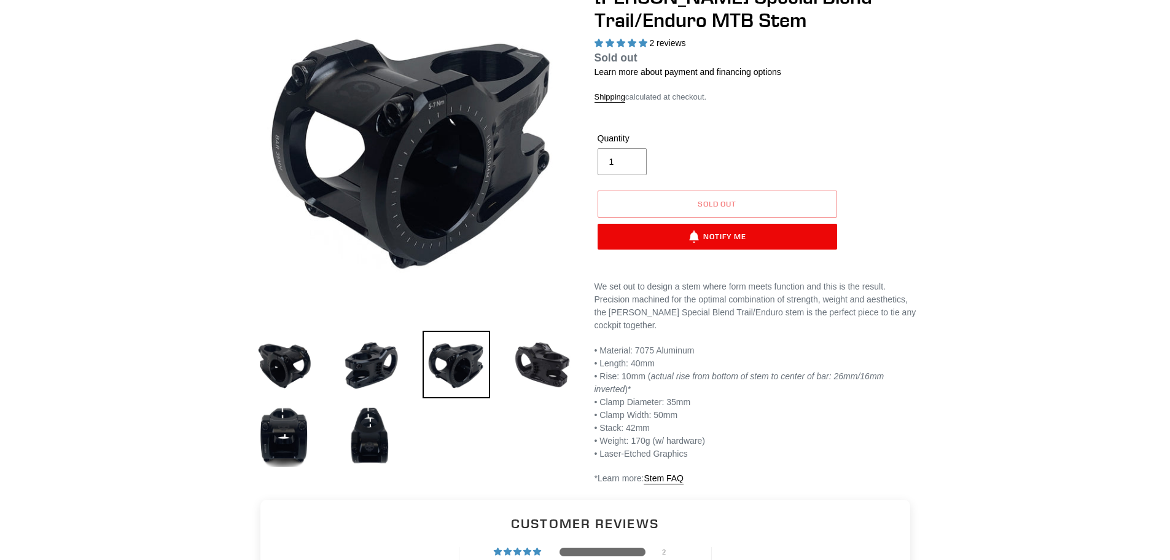
scroll to position [246, 0]
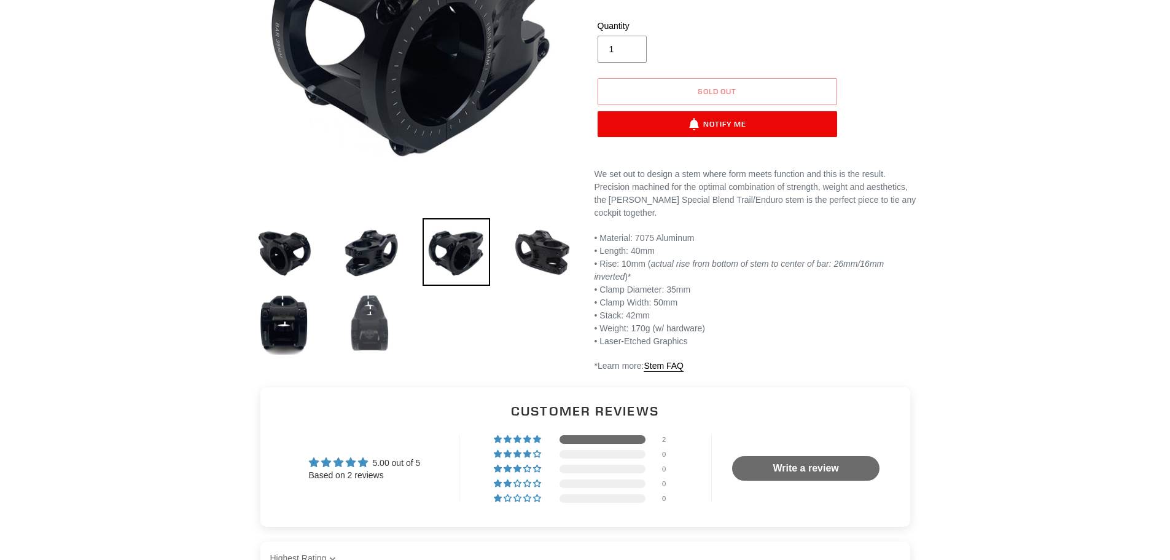
click at [353, 345] on img at bounding box center [371, 323] width 68 height 68
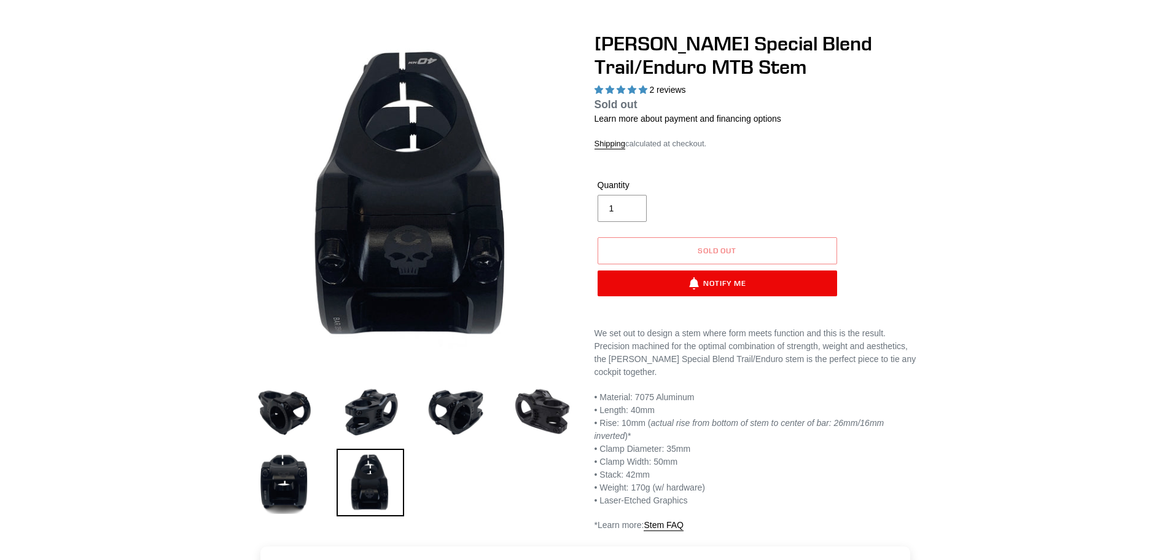
scroll to position [0, 0]
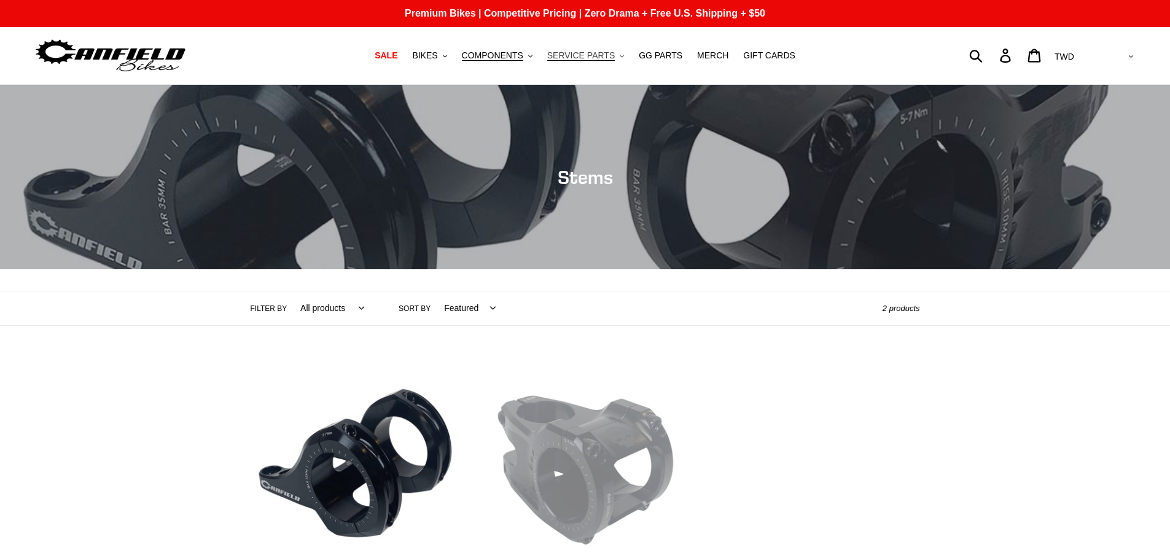
click at [571, 58] on span "SERVICE PARTS" at bounding box center [581, 55] width 68 height 10
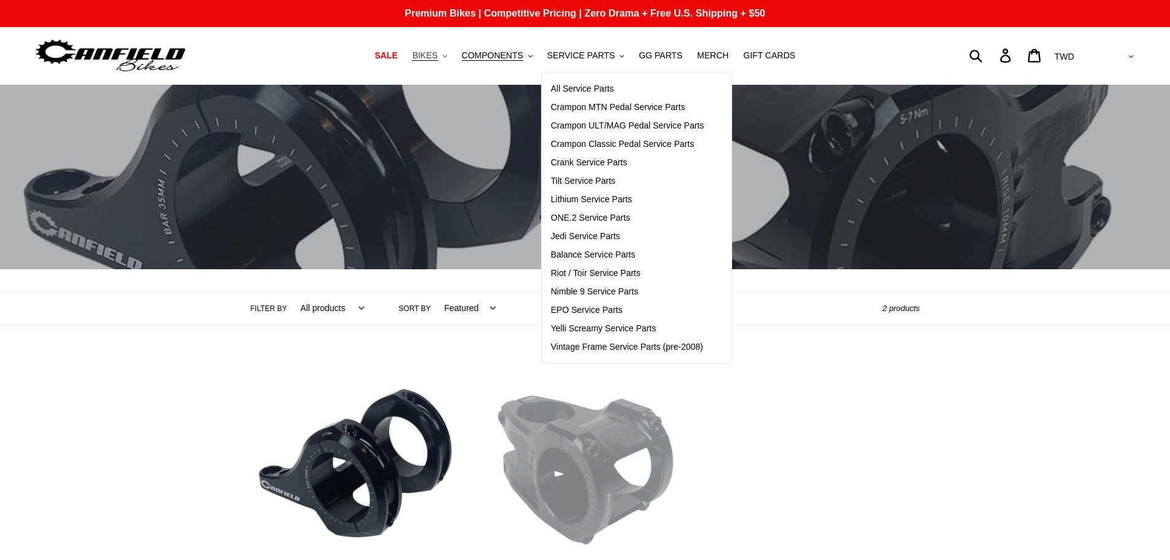
click at [431, 60] on span "BIKES" at bounding box center [424, 55] width 25 height 10
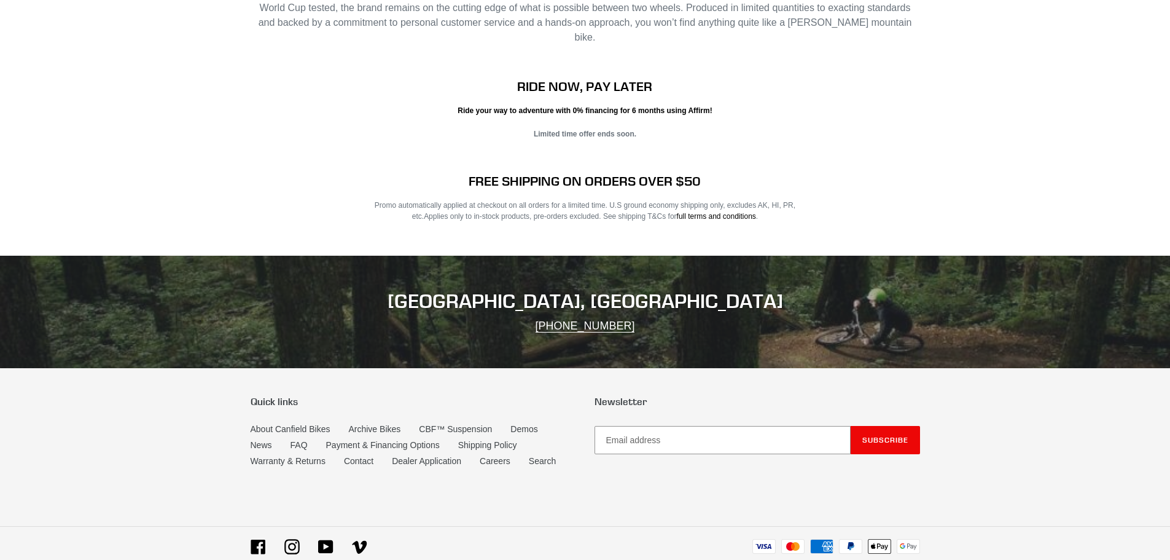
scroll to position [2435, 0]
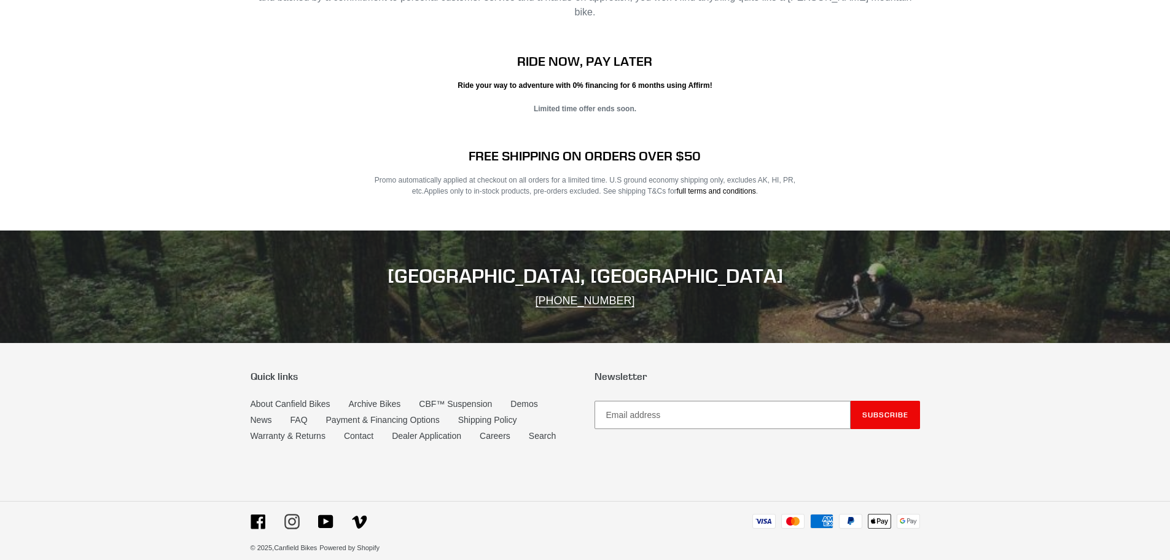
click at [299, 514] on icon at bounding box center [291, 521] width 15 height 15
